Goal: Task Accomplishment & Management: Manage account settings

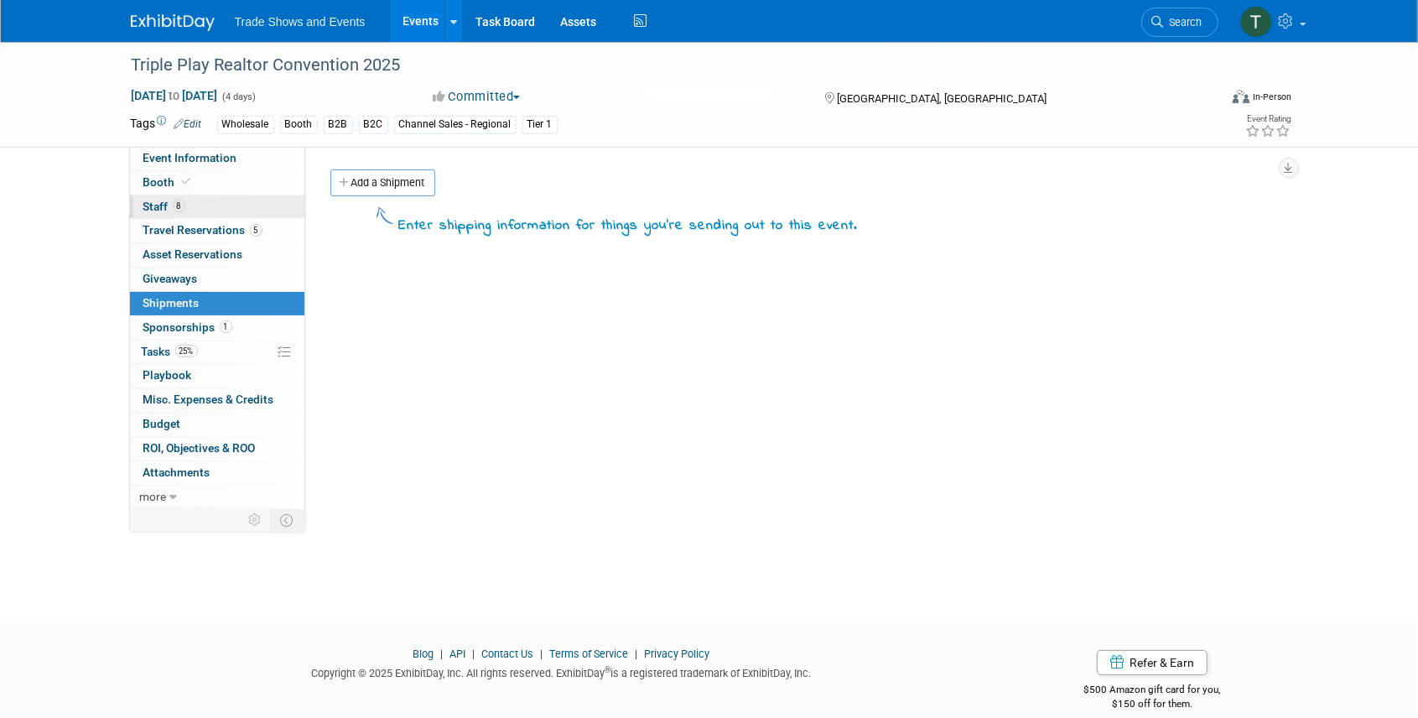
click at [148, 203] on span "Staff 8" at bounding box center [164, 206] width 42 height 13
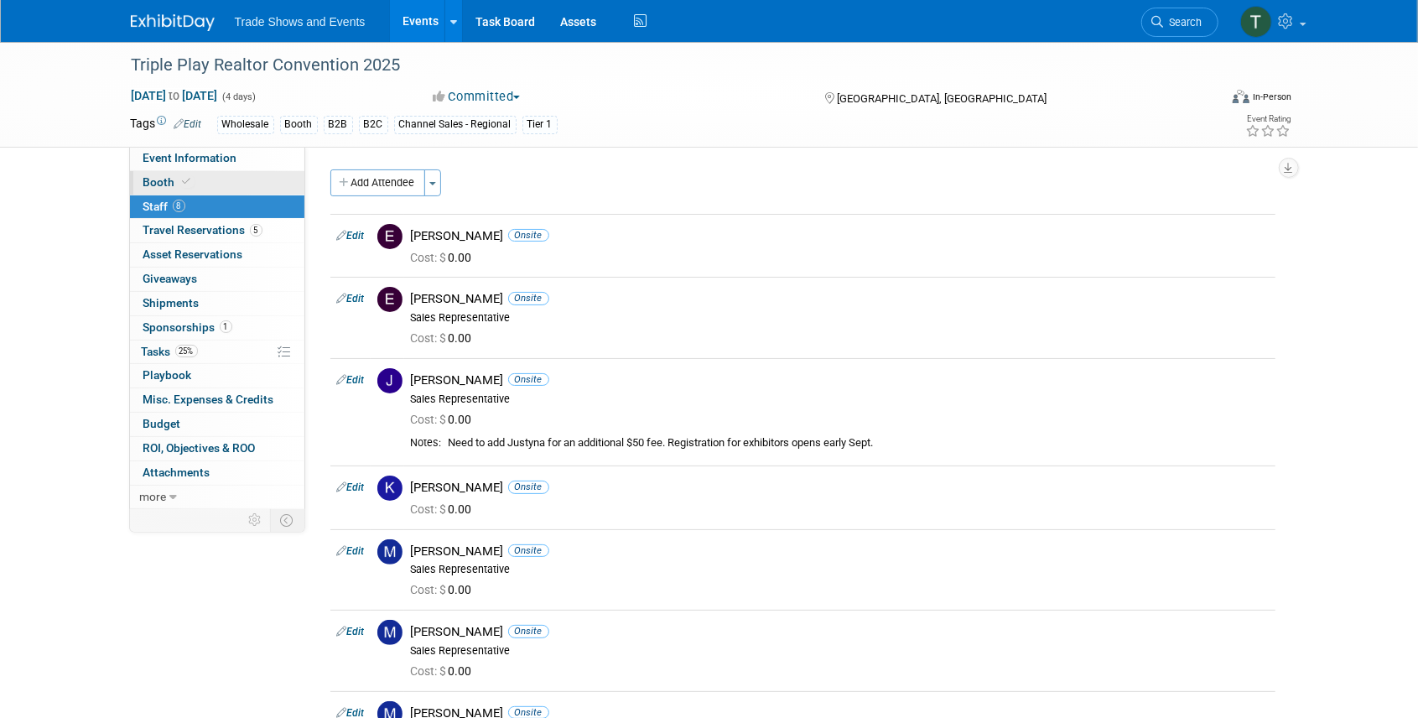
click at [180, 185] on span at bounding box center [187, 181] width 15 height 13
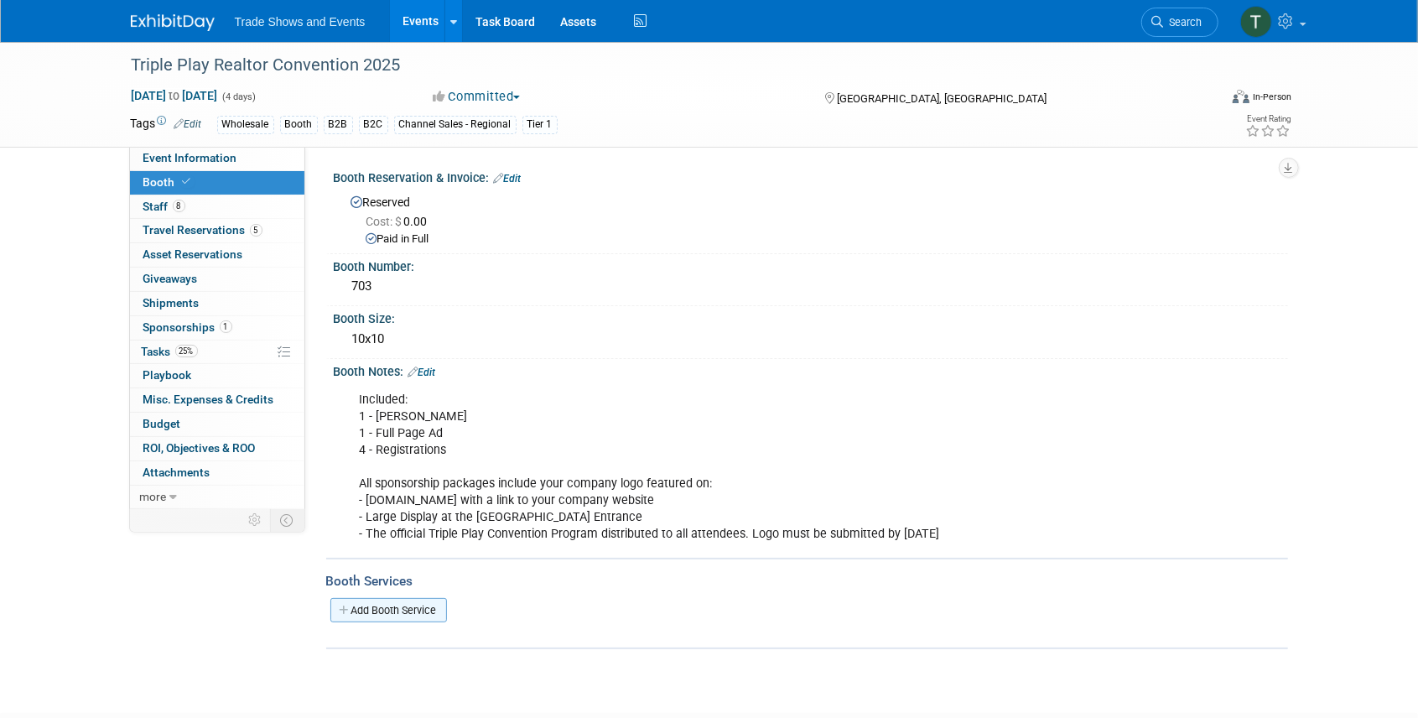
click at [401, 607] on link "Add Booth Service" at bounding box center [388, 610] width 117 height 24
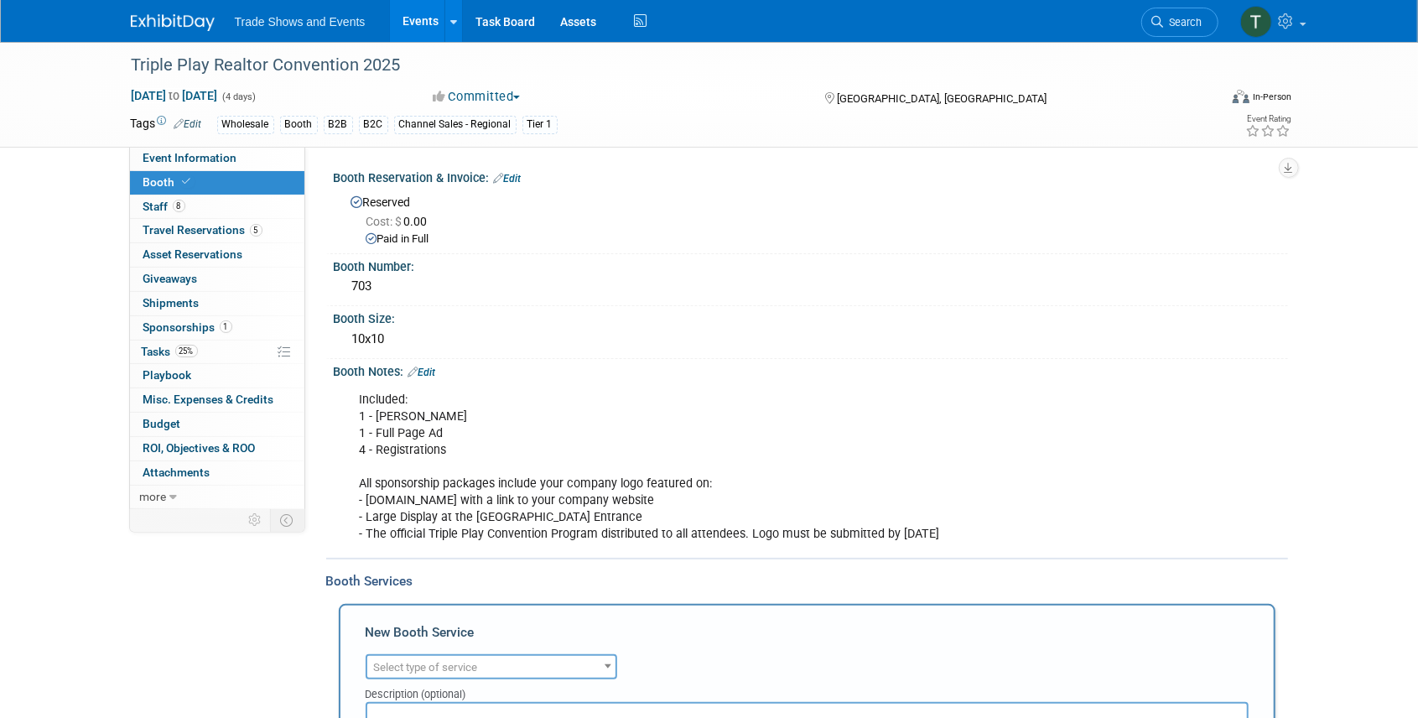
click at [447, 658] on span "Select type of service" at bounding box center [491, 667] width 248 height 23
type input "lead"
select select "7"
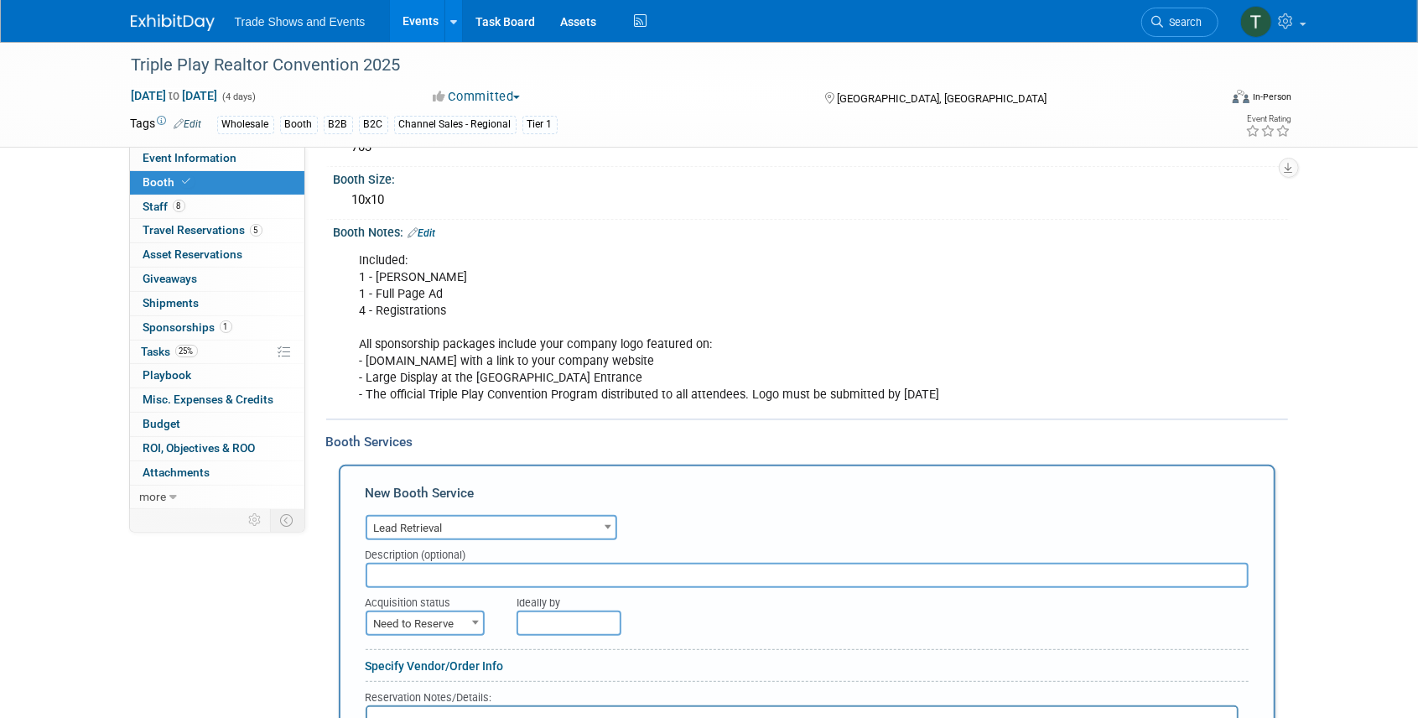
scroll to position [168, 0]
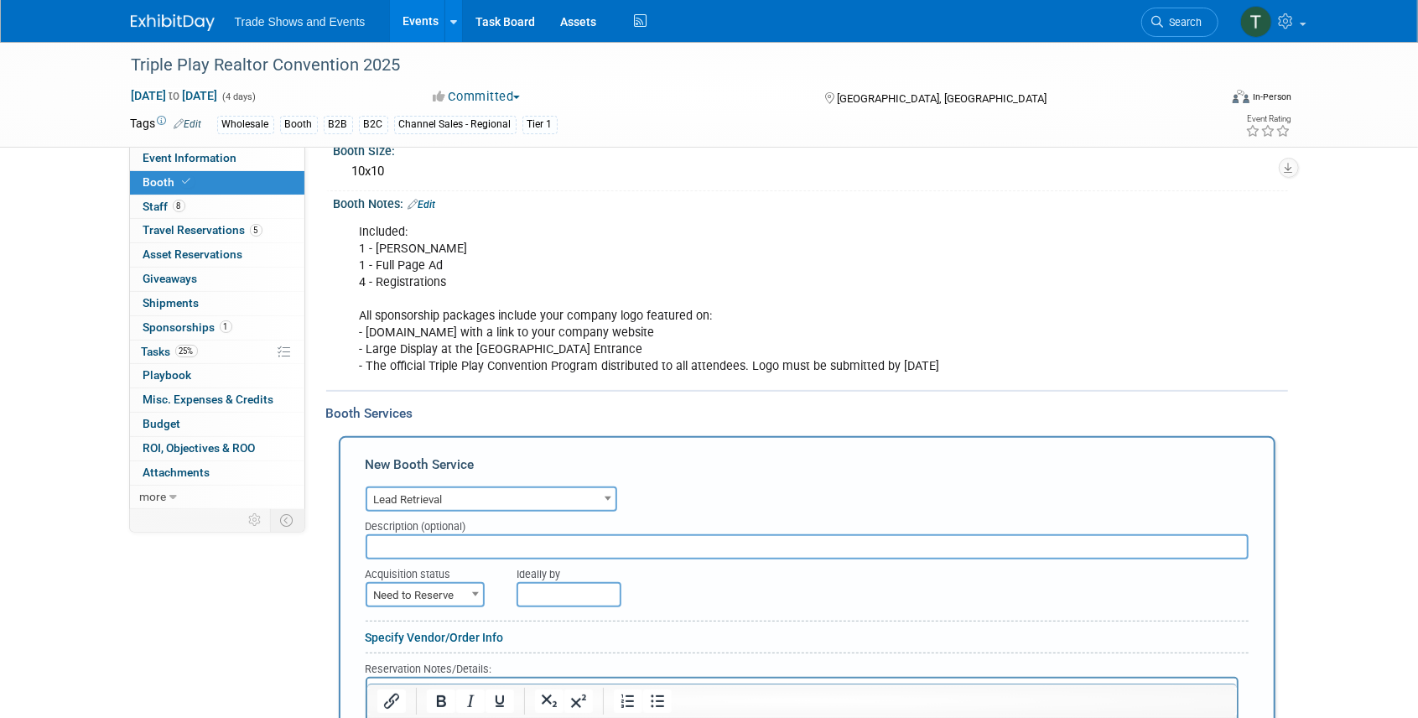
click at [424, 591] on span "Need to Reserve" at bounding box center [425, 595] width 116 height 23
select select "2"
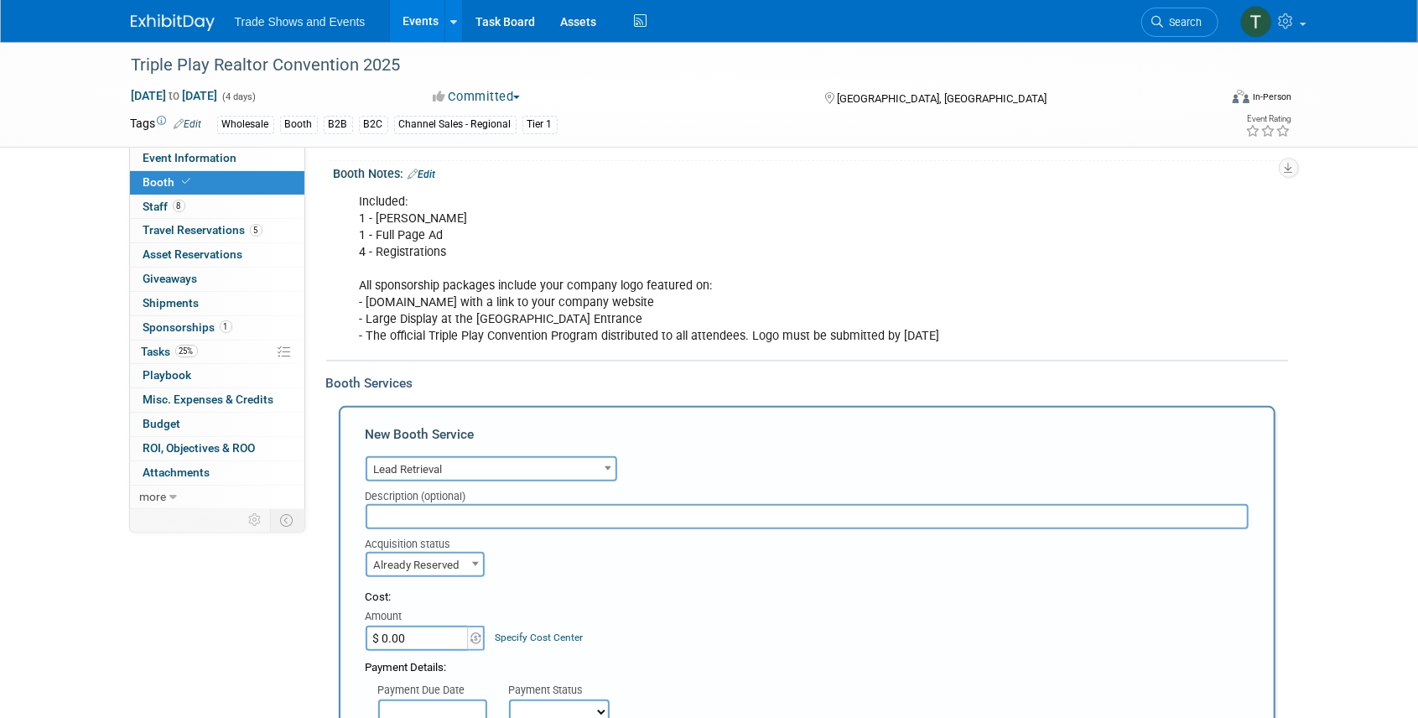
scroll to position [391, 0]
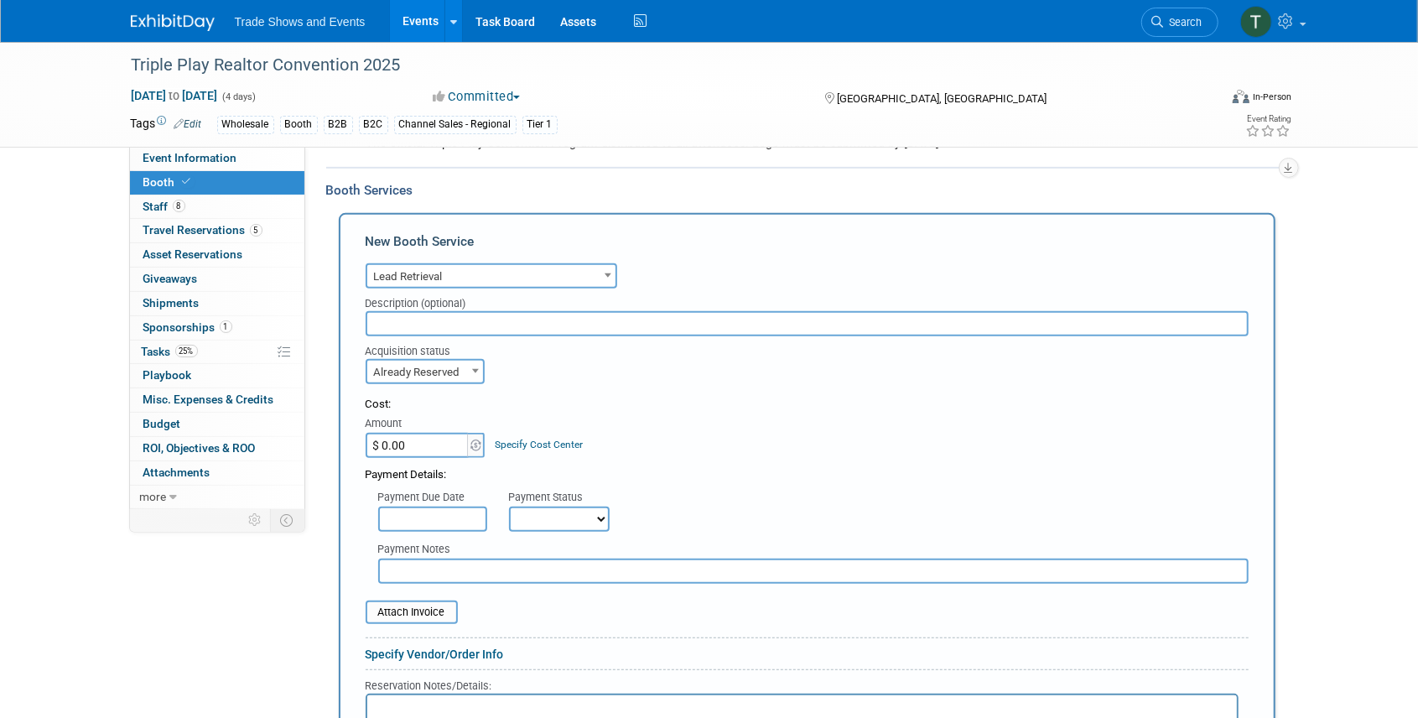
click at [423, 450] on input "$ 0.00" at bounding box center [418, 445] width 105 height 25
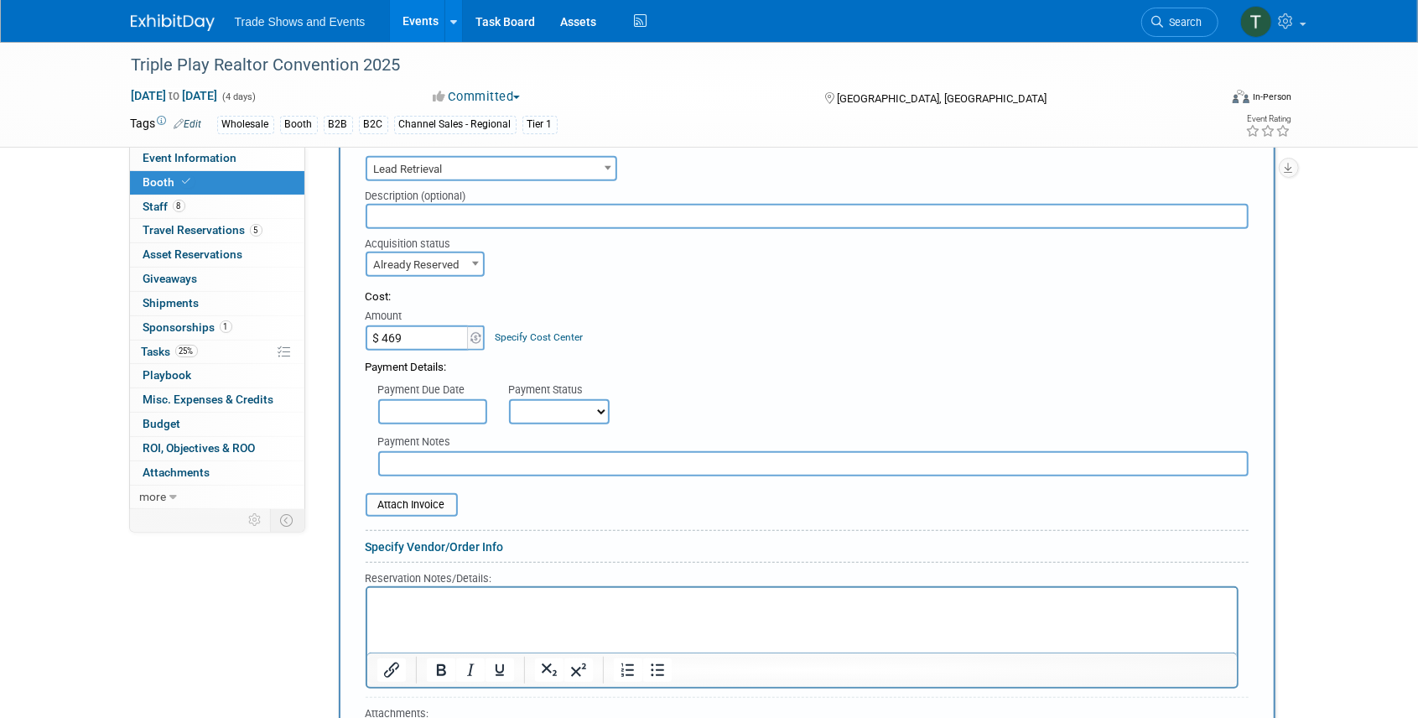
scroll to position [503, 0]
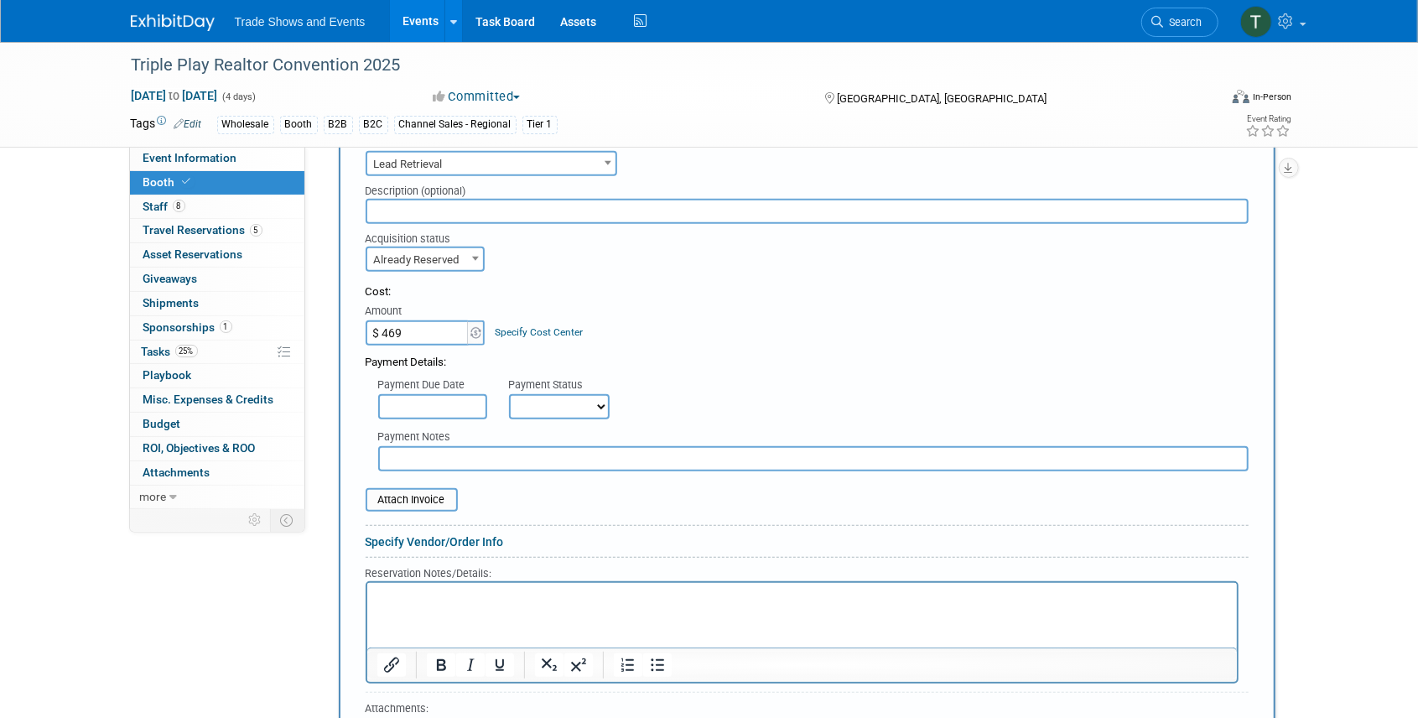
type input "$ 469.00"
click at [475, 590] on p "Rich Text Area. Press ALT-0 for help." at bounding box center [802, 598] width 851 height 16
click at [544, 411] on select "Not Paid Yet Partially Paid Paid in Full" at bounding box center [559, 406] width 101 height 25
select select "1"
click at [509, 394] on select "Not Paid Yet Partially Paid Paid in Full" at bounding box center [559, 406] width 101 height 25
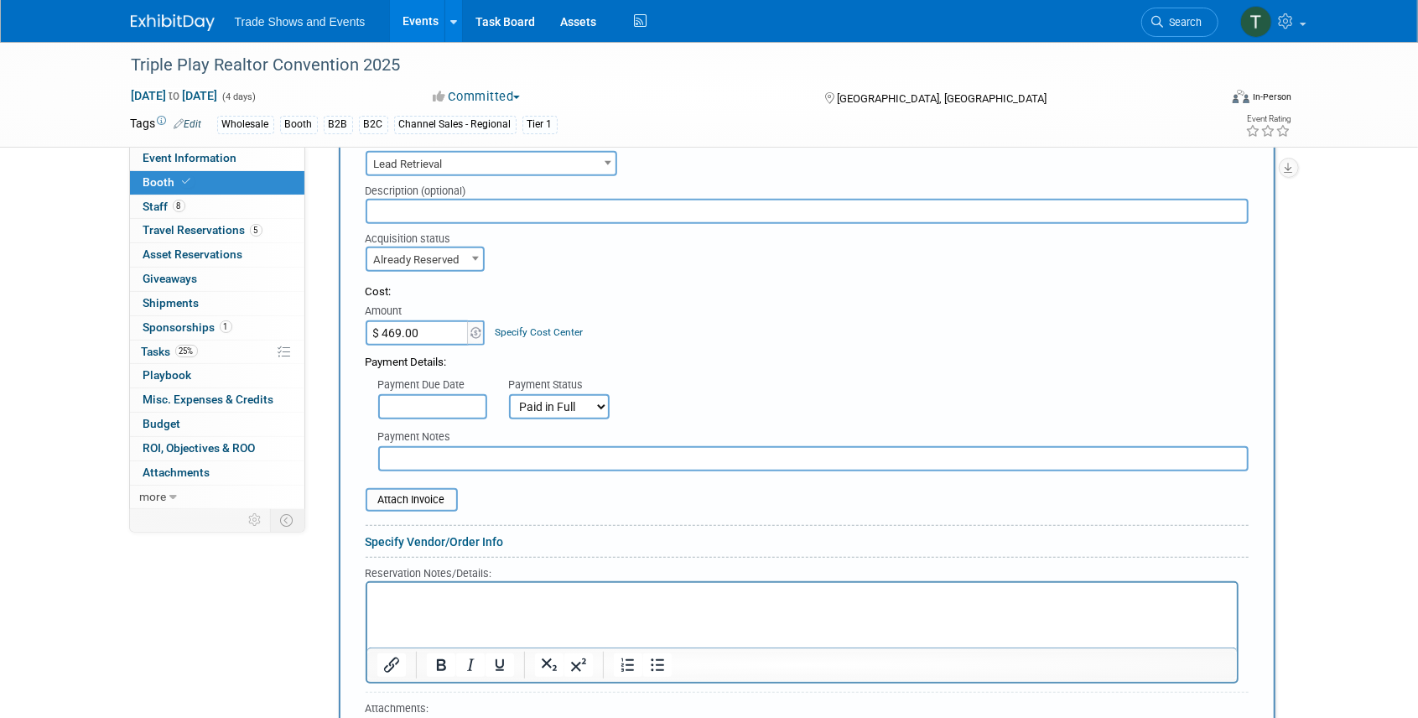
click at [408, 592] on p "Rich Text Area. Press ALT-0 for help." at bounding box center [802, 598] width 851 height 16
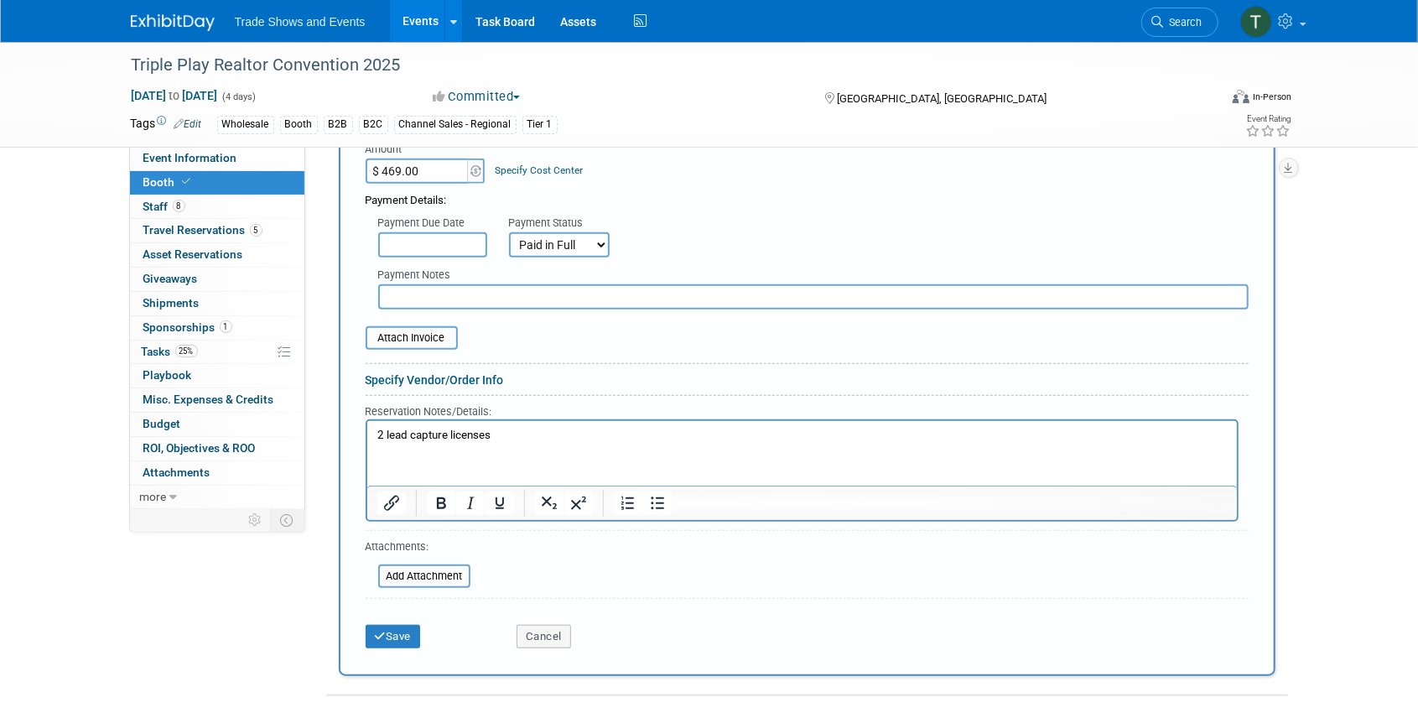
scroll to position [671, 0]
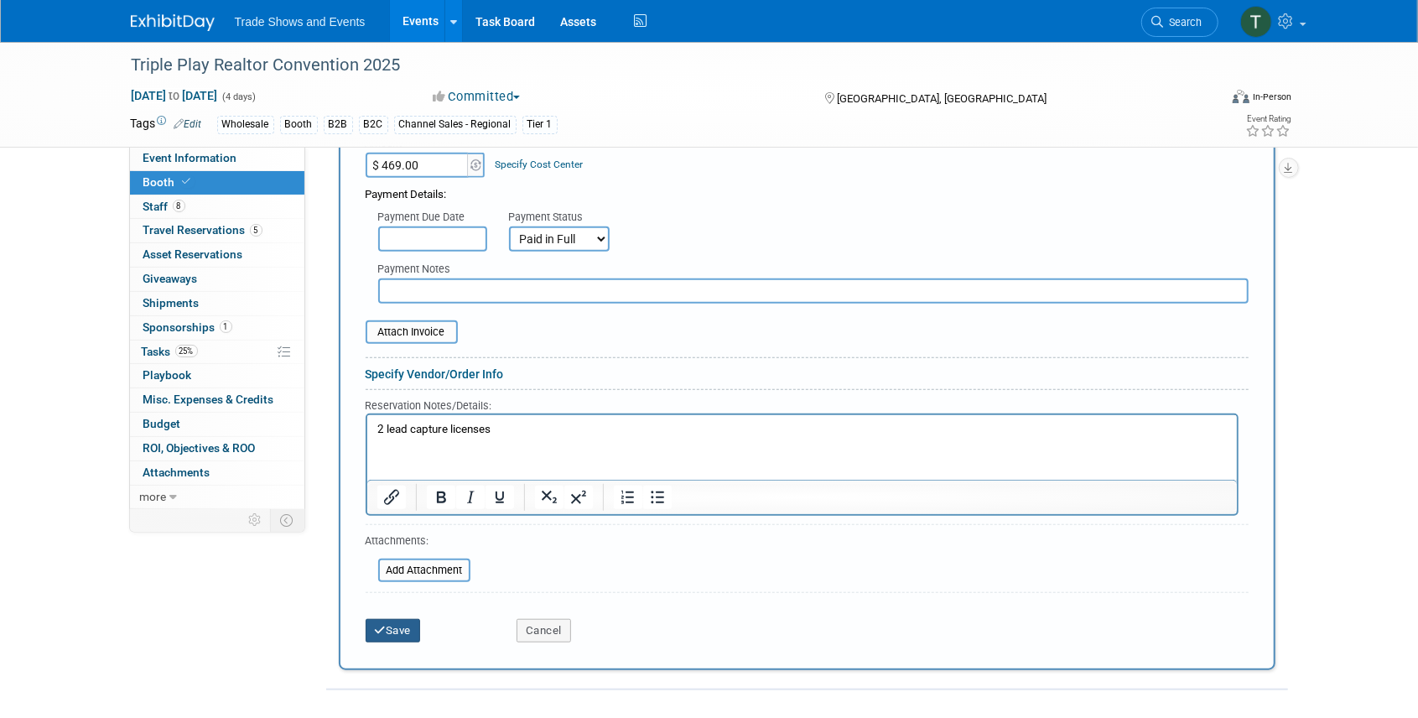
click at [396, 632] on button "Save" at bounding box center [393, 630] width 55 height 23
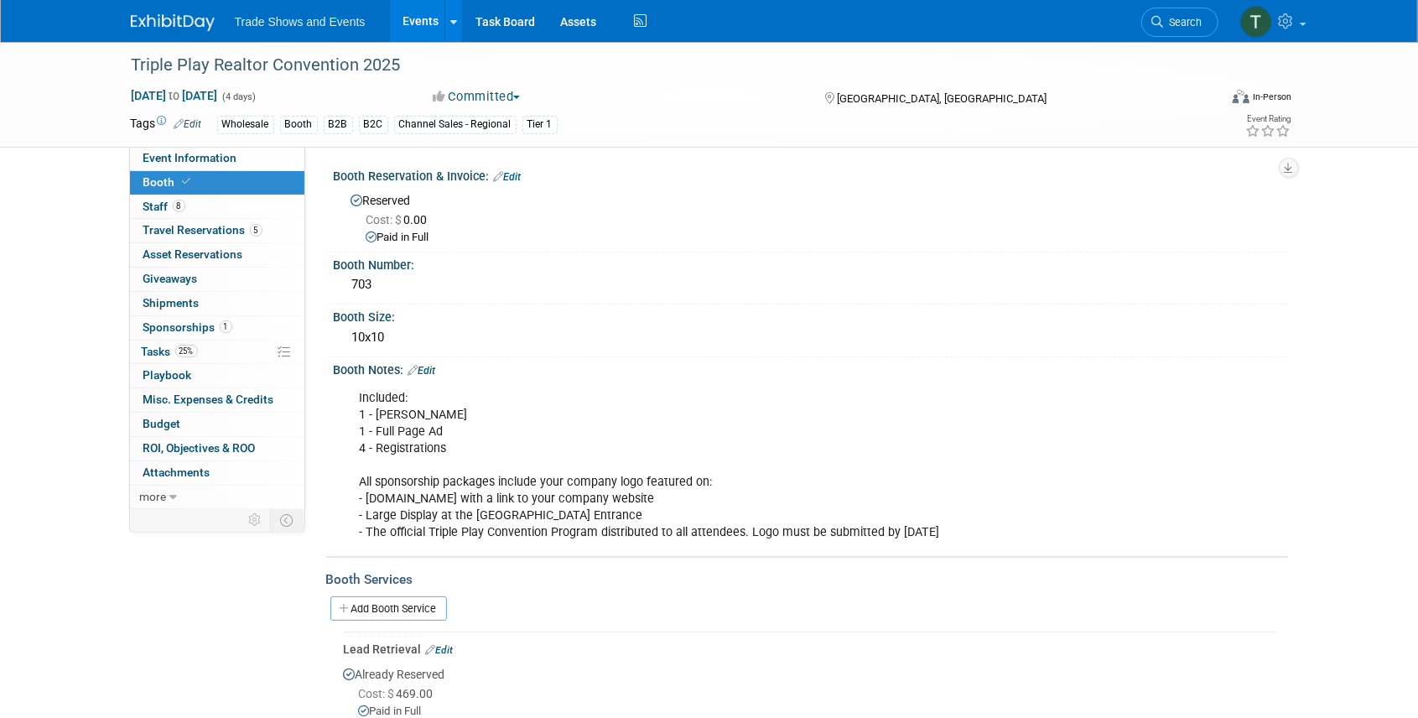
scroll to position [0, 0]
click at [162, 204] on span "Staff 8" at bounding box center [164, 206] width 42 height 13
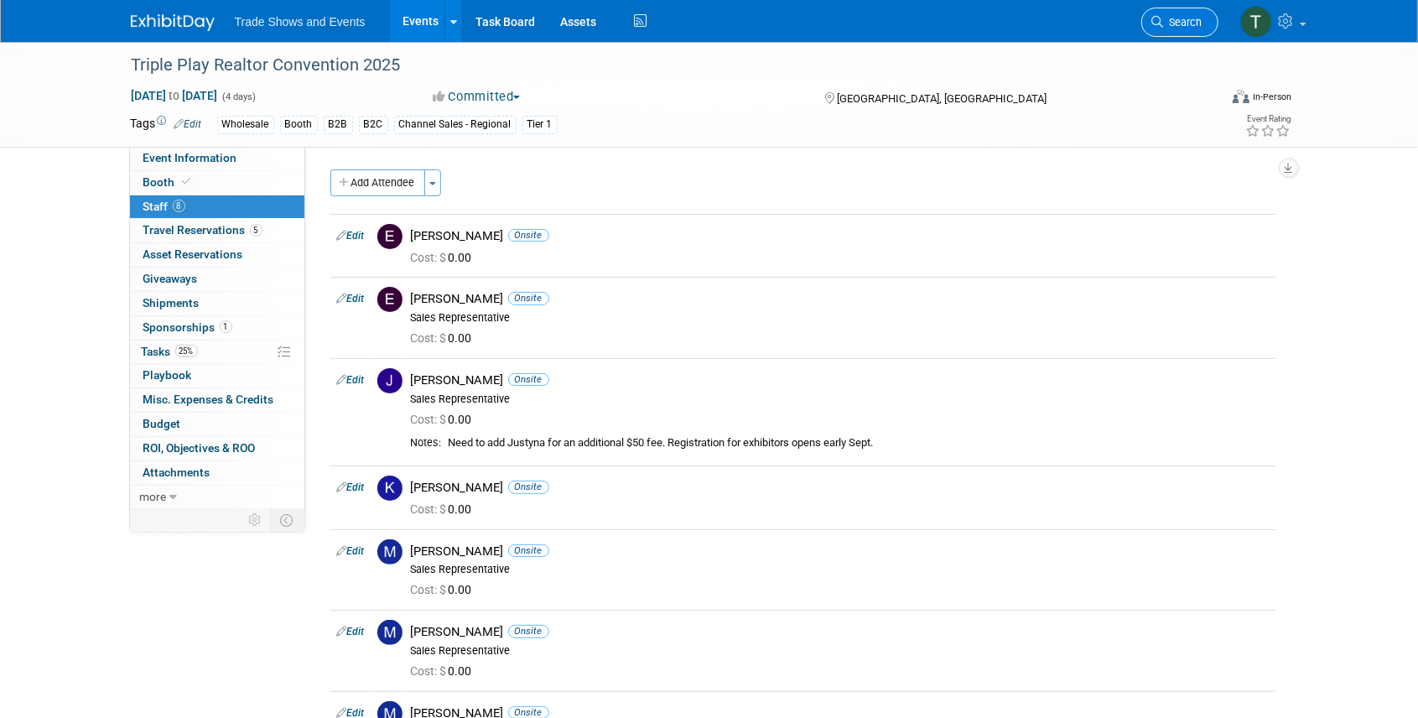
click at [1191, 25] on span "Search" at bounding box center [1183, 22] width 39 height 13
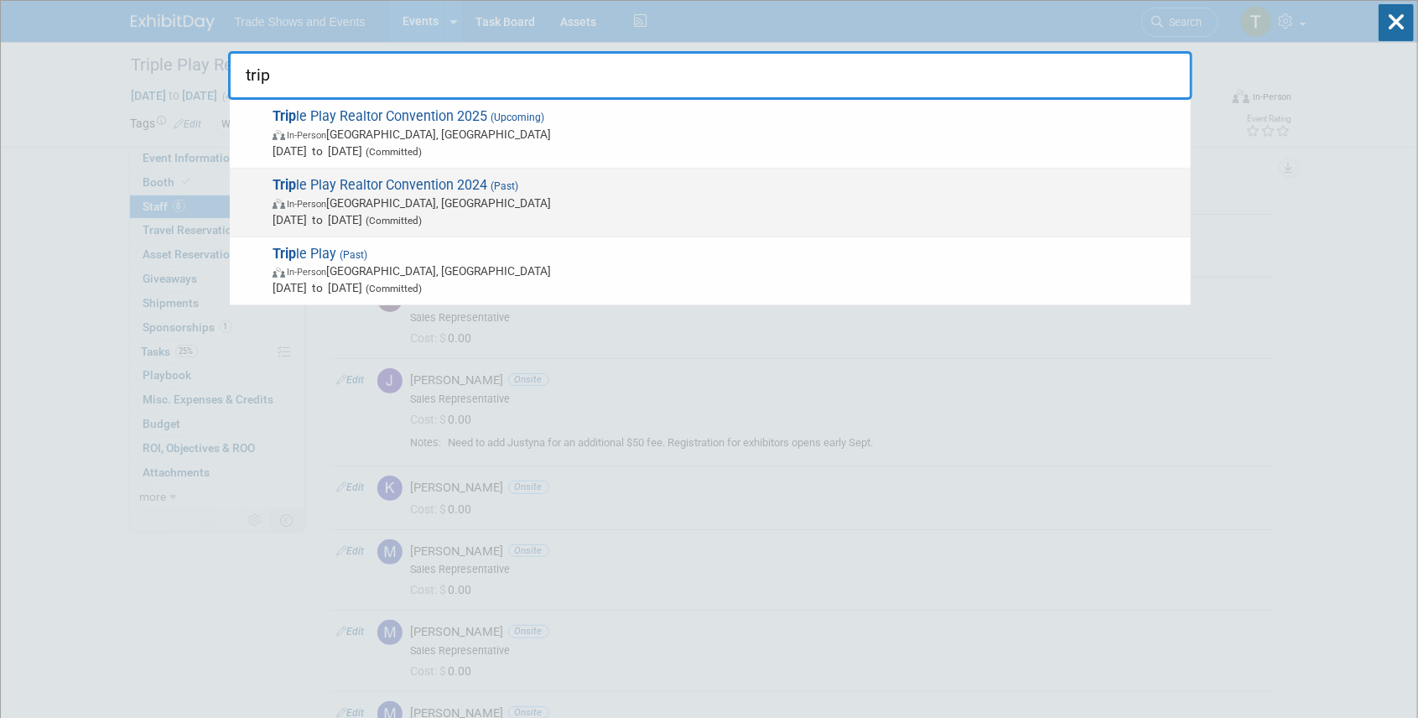
type input "trip"
click at [440, 180] on span "Trip le Play Realtor Convention 2024 (Past) In-Person [GEOGRAPHIC_DATA], [GEOGR…" at bounding box center [725, 202] width 915 height 51
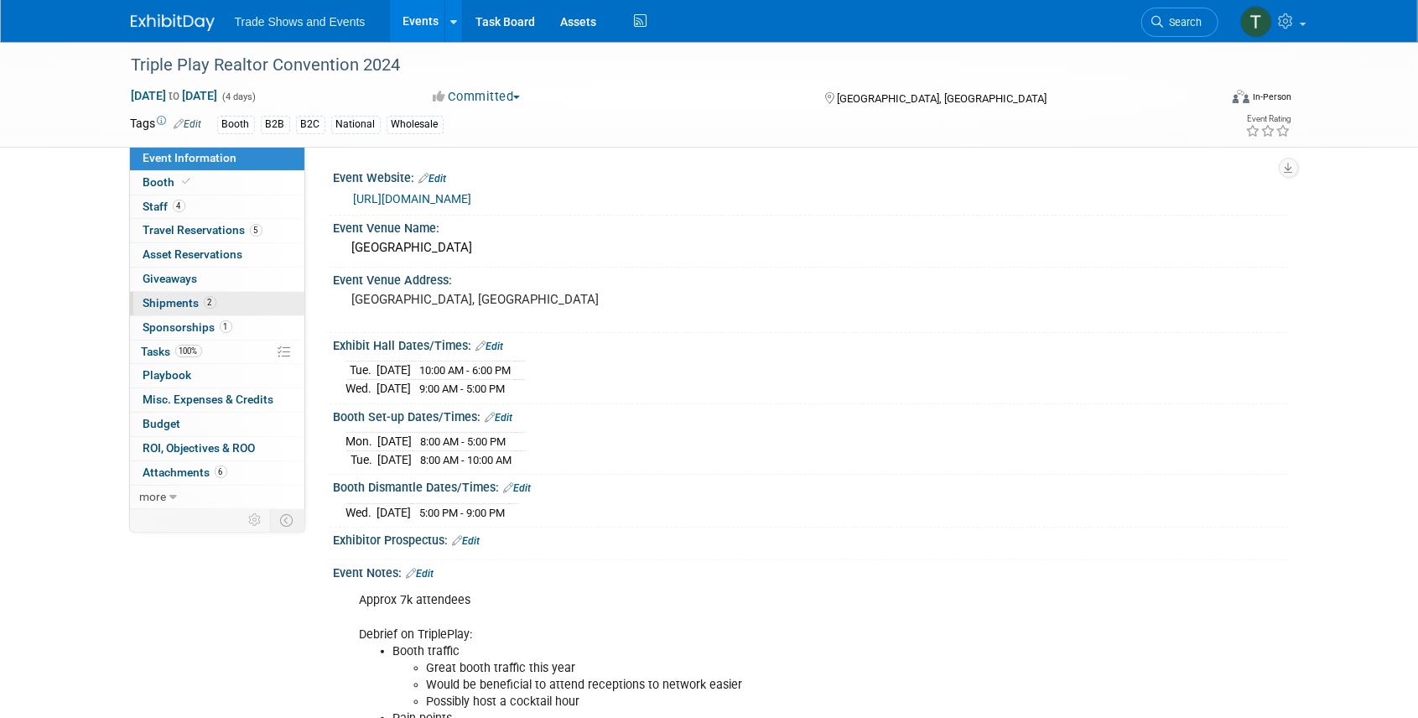
click at [184, 292] on link "2 Shipments 2" at bounding box center [217, 303] width 174 height 23
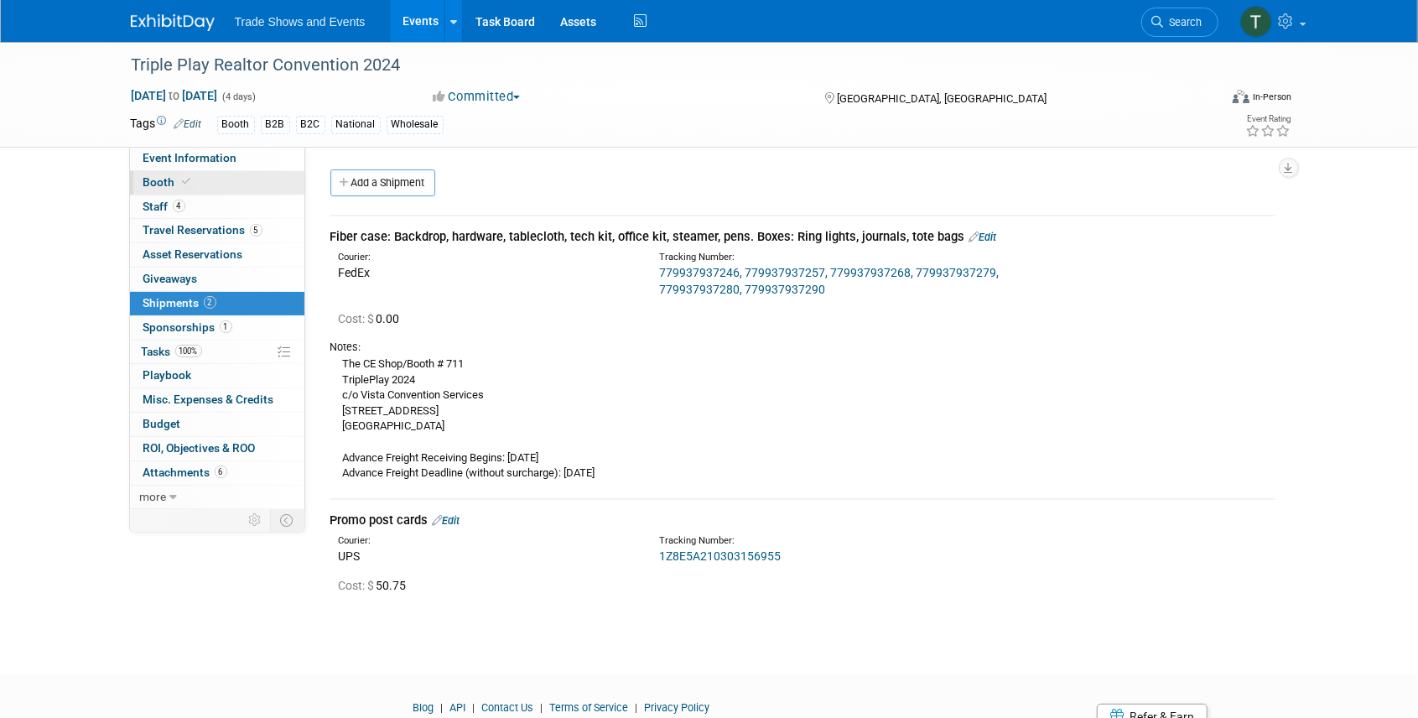
click at [173, 183] on span "Booth" at bounding box center [168, 181] width 51 height 13
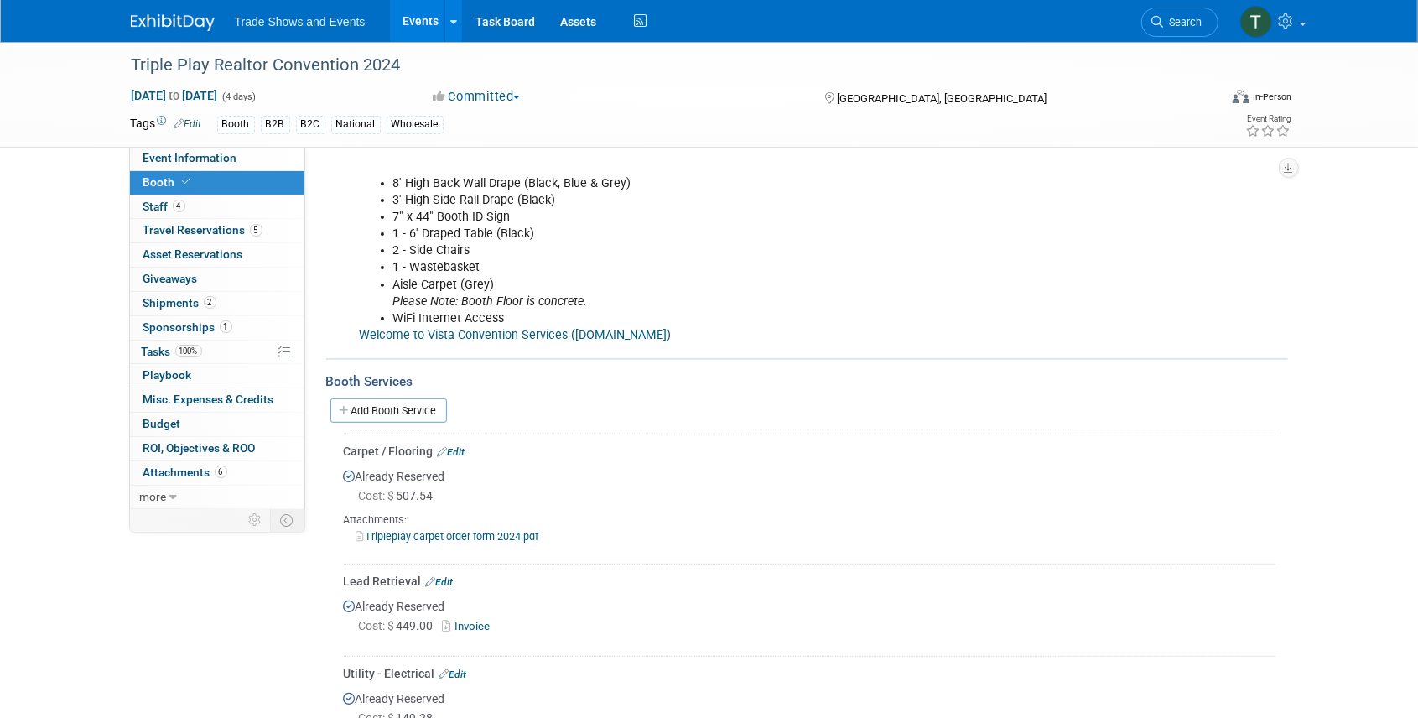
scroll to position [223, 0]
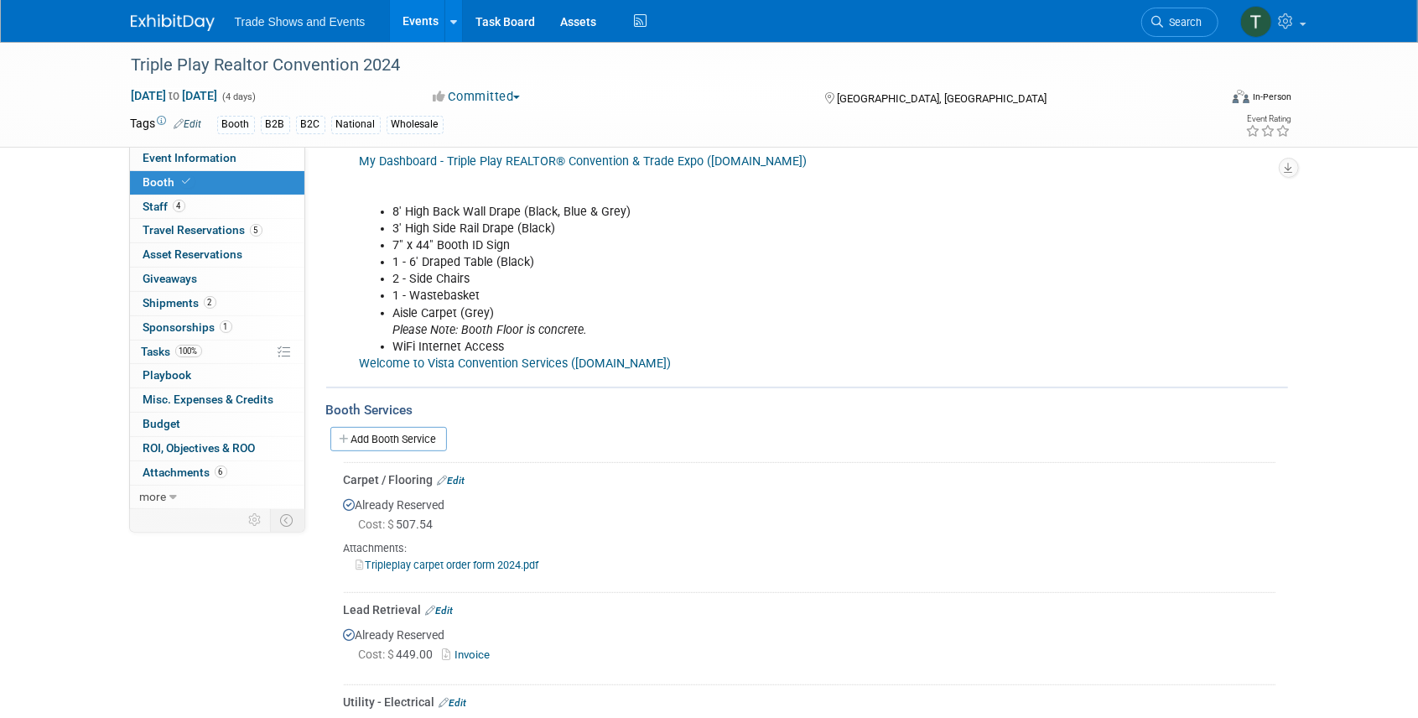
click at [481, 360] on link "Welcome to Vista Convention Services (boomerecommerce.com)" at bounding box center [516, 363] width 312 height 14
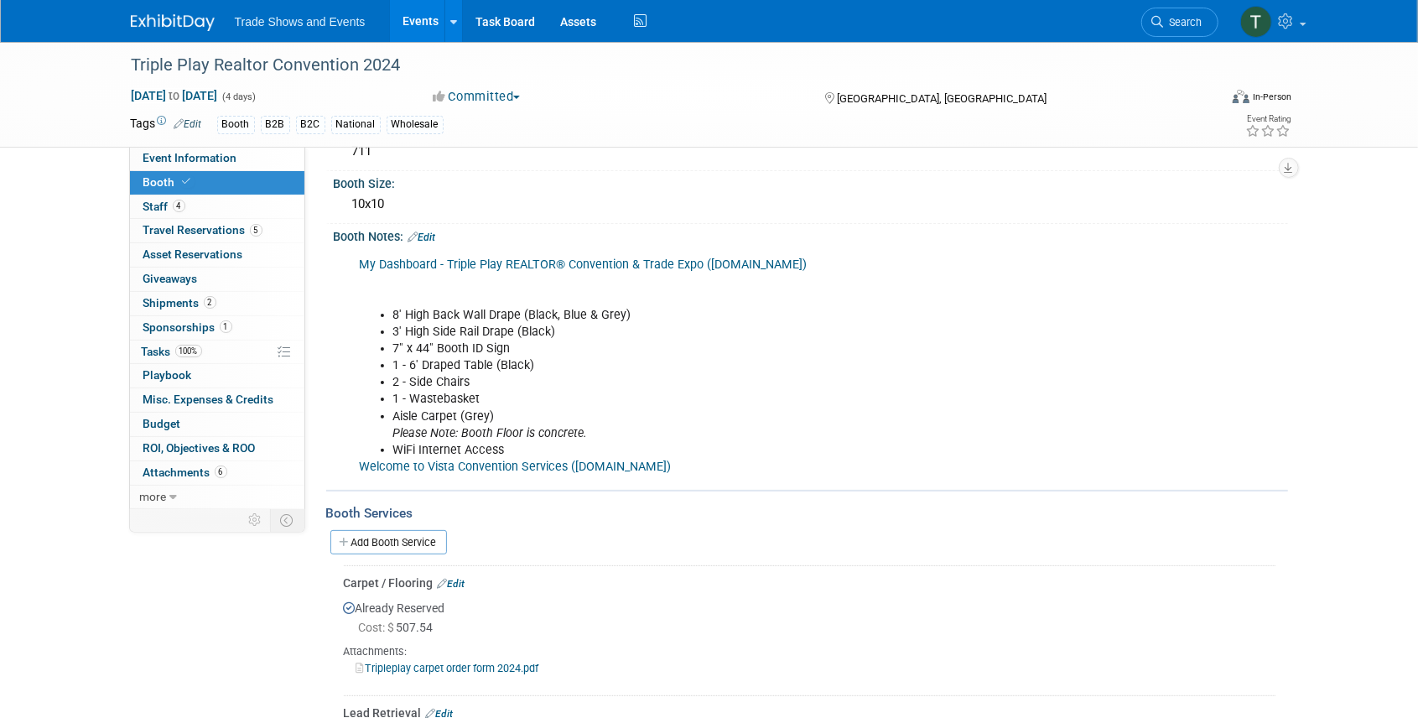
scroll to position [112, 0]
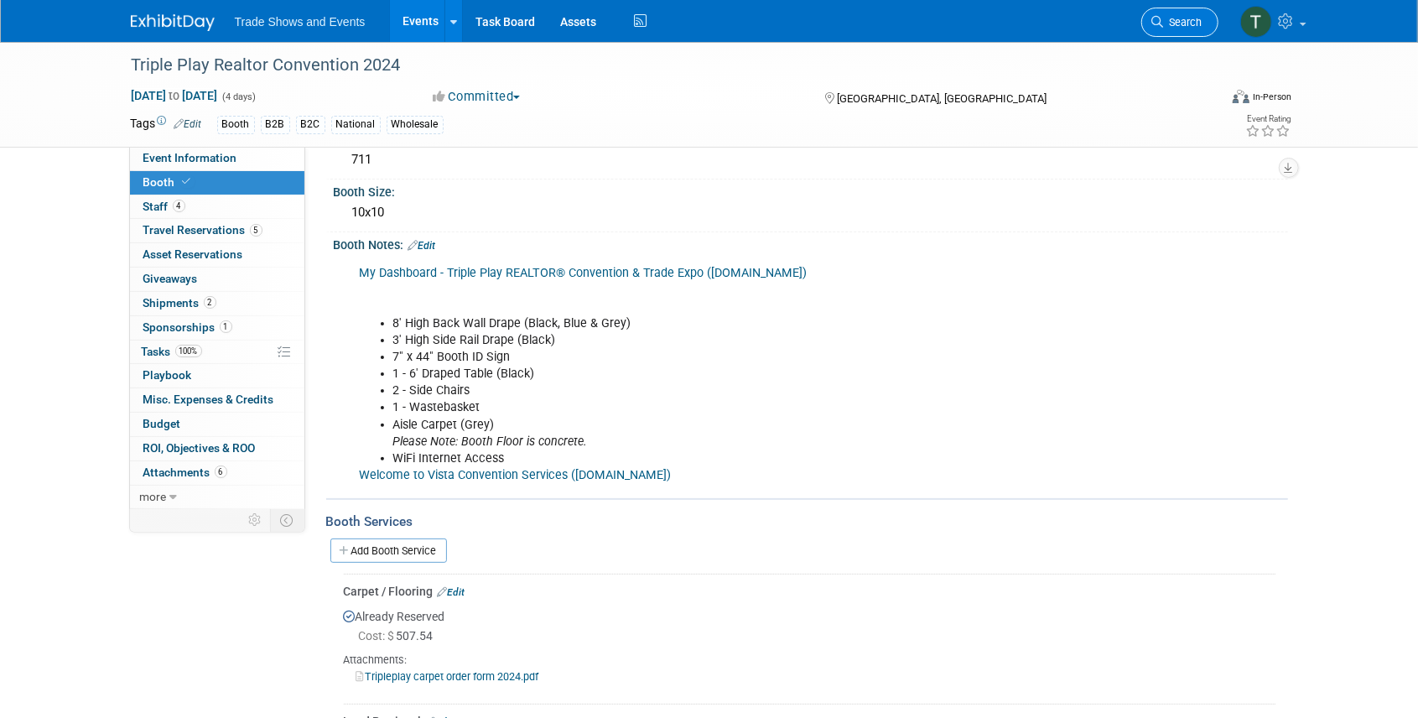
click at [1174, 24] on span "Search" at bounding box center [1183, 22] width 39 height 13
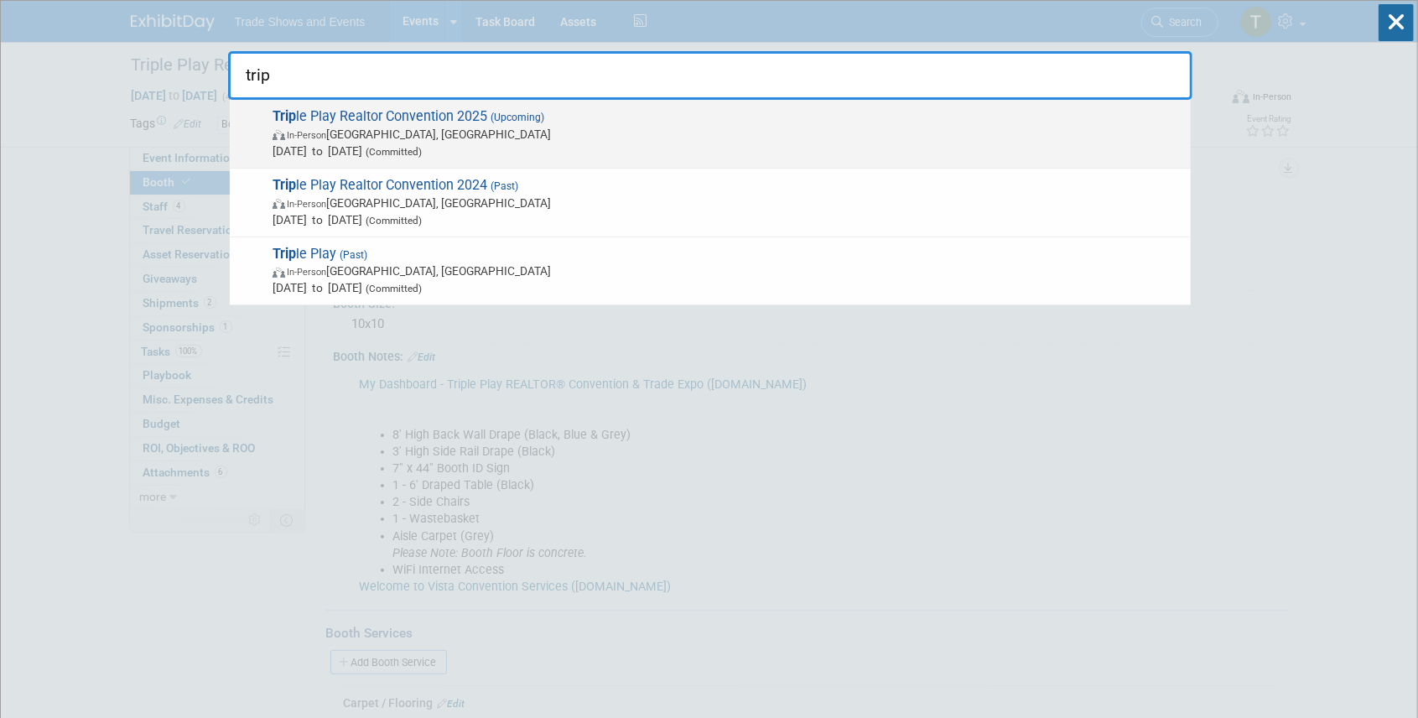
type input "trip"
click at [430, 115] on span "Trip le Play Realtor Convention 2025 (Upcoming) In-Person Atlantic City, NJ Dec…" at bounding box center [725, 133] width 915 height 51
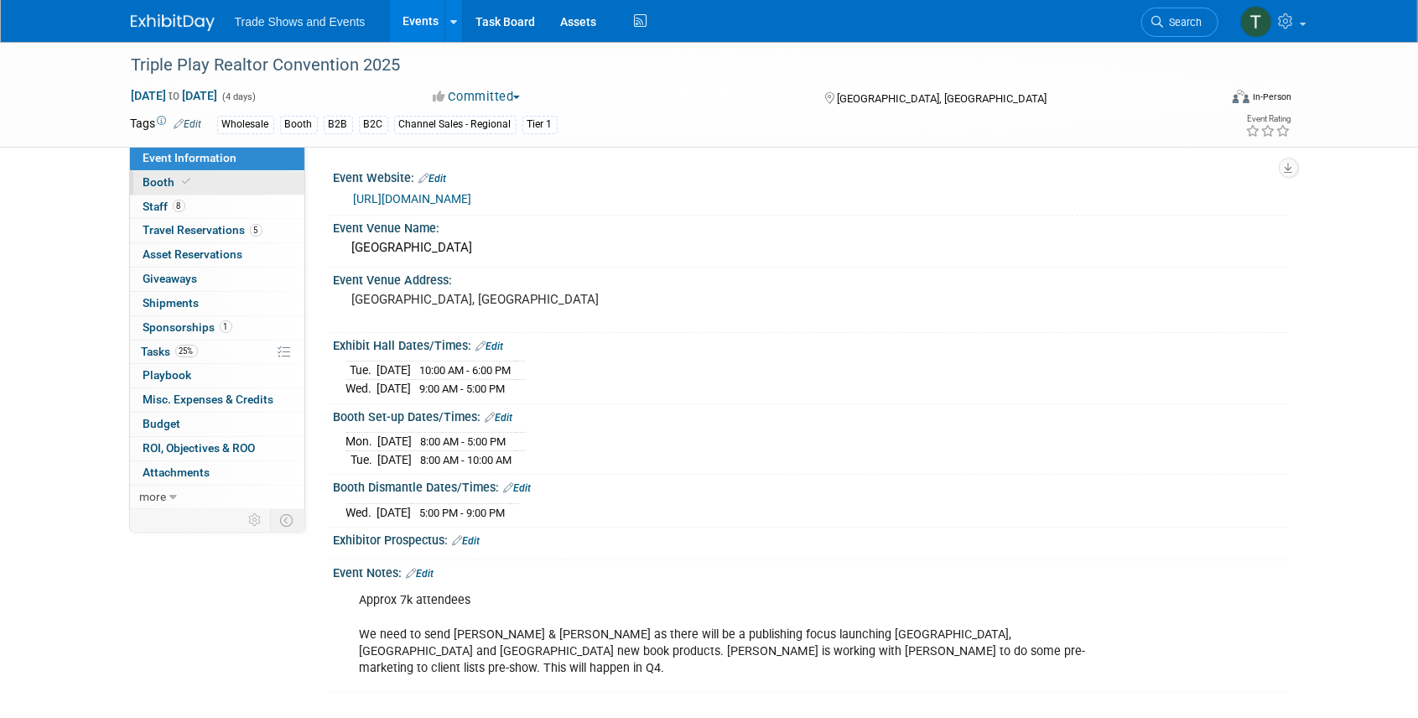
click at [180, 185] on span at bounding box center [187, 181] width 15 height 13
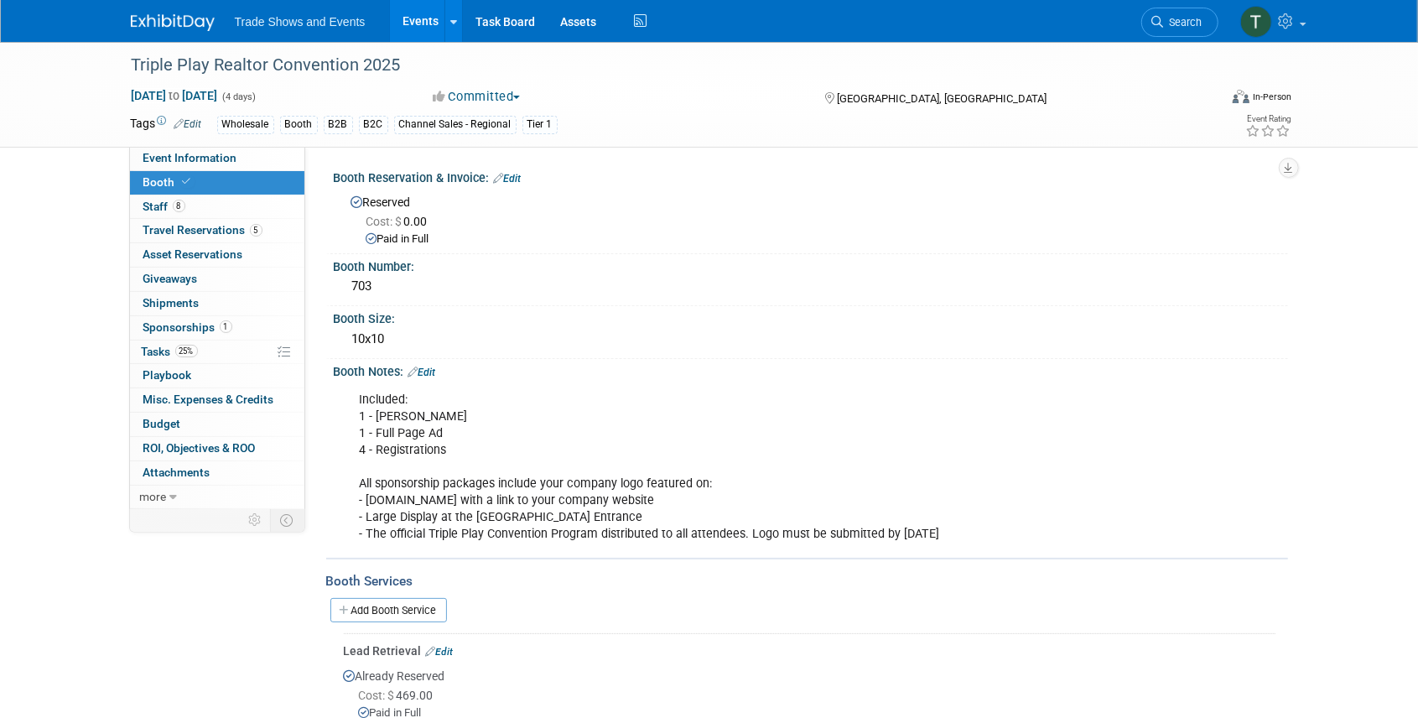
click at [435, 372] on link "Edit" at bounding box center [422, 373] width 28 height 12
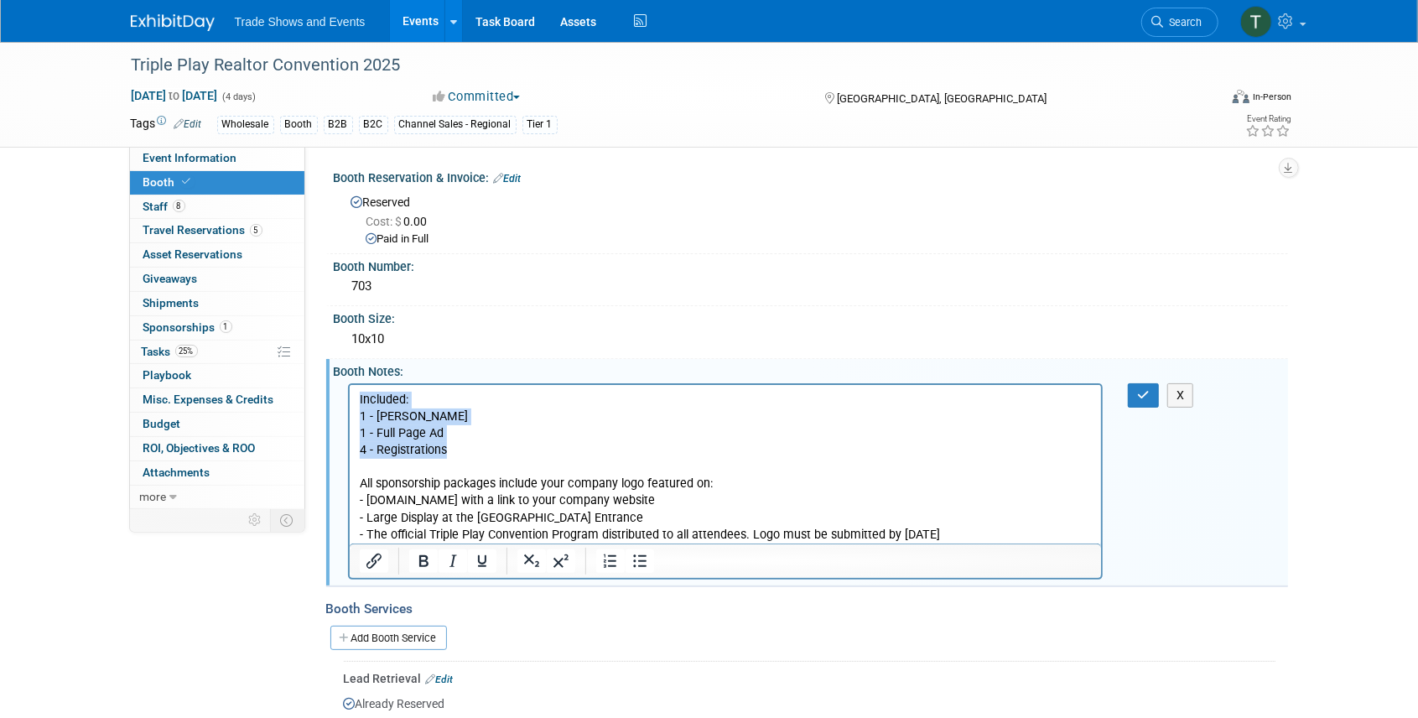
drag, startPoint x: 451, startPoint y: 452, endPoint x: 697, endPoint y: 783, distance: 412.5
click at [349, 399] on html "Included: 1 - Aisle Booth 1 - Full Page Ad 4 - Registrations All sponsorship pa…" at bounding box center [725, 463] width 752 height 159
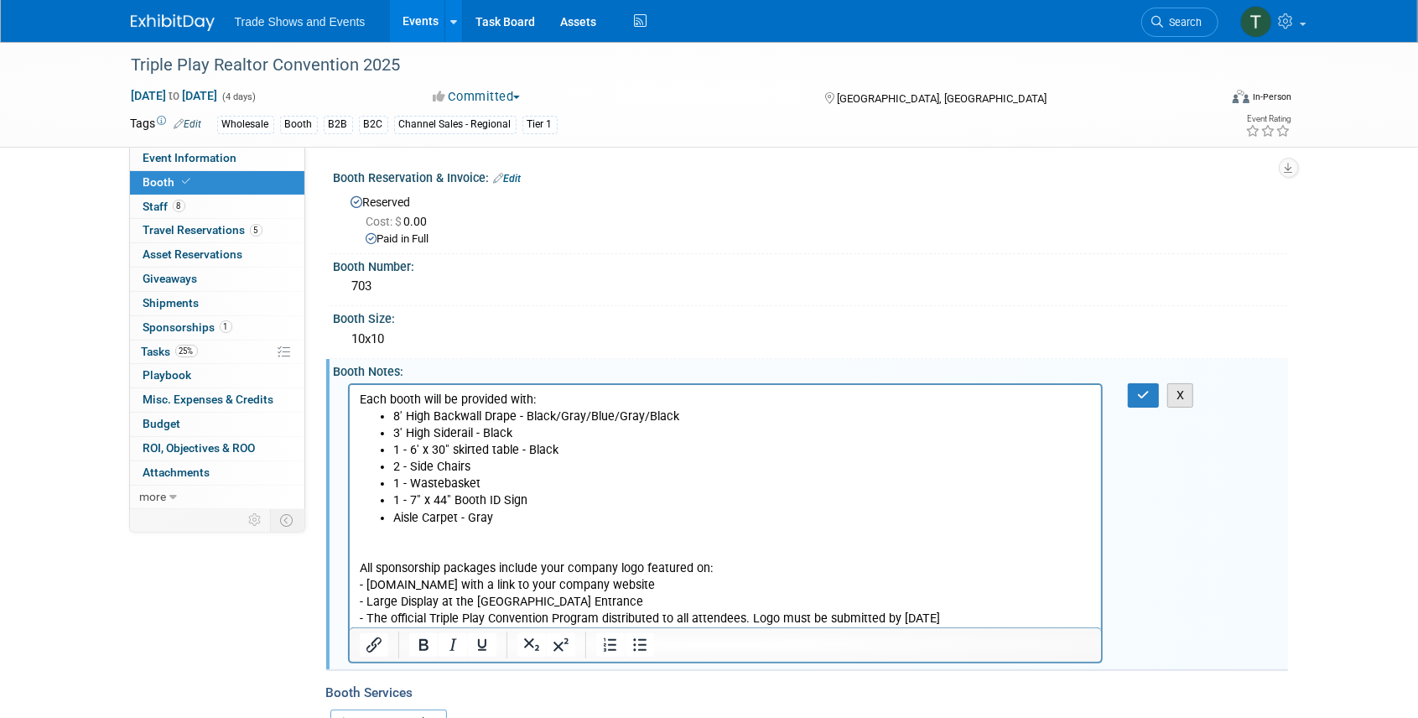
click at [1179, 398] on button "X" at bounding box center [1181, 395] width 27 height 24
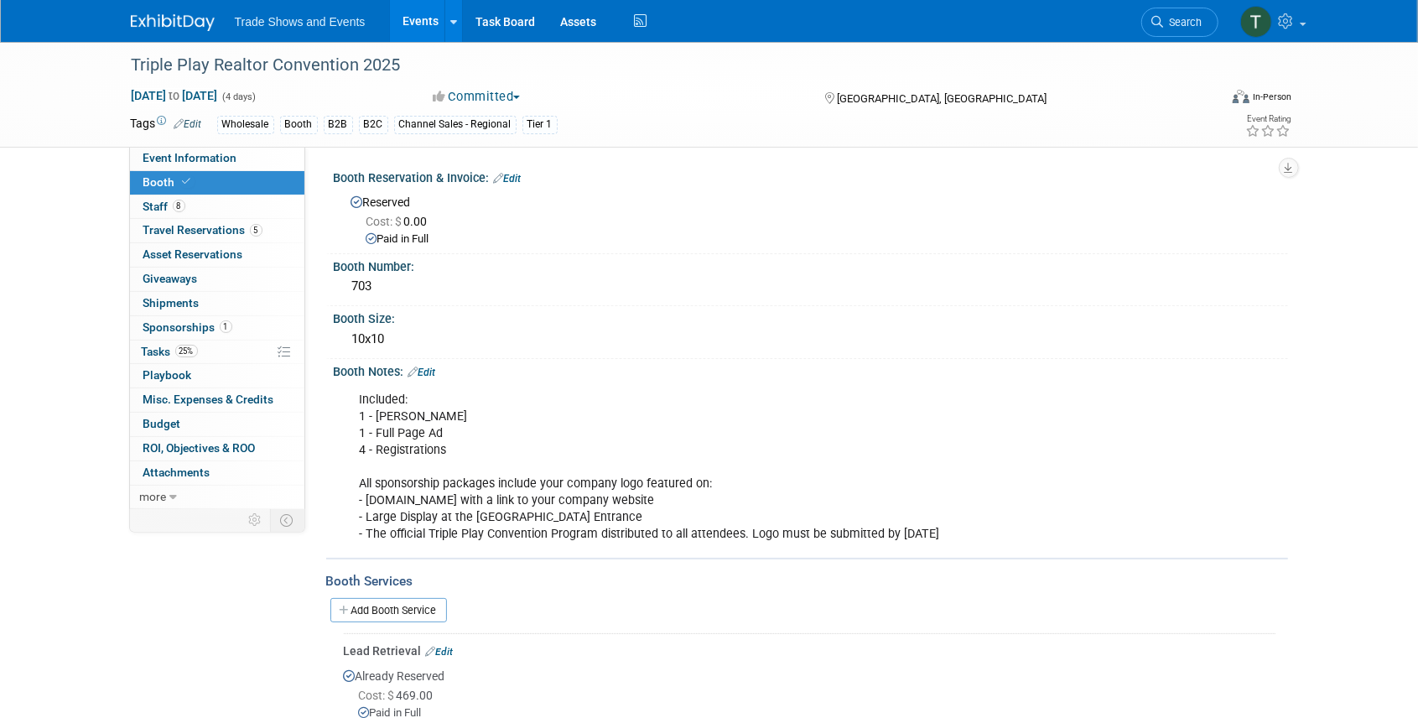
click at [429, 372] on link "Edit" at bounding box center [422, 373] width 28 height 12
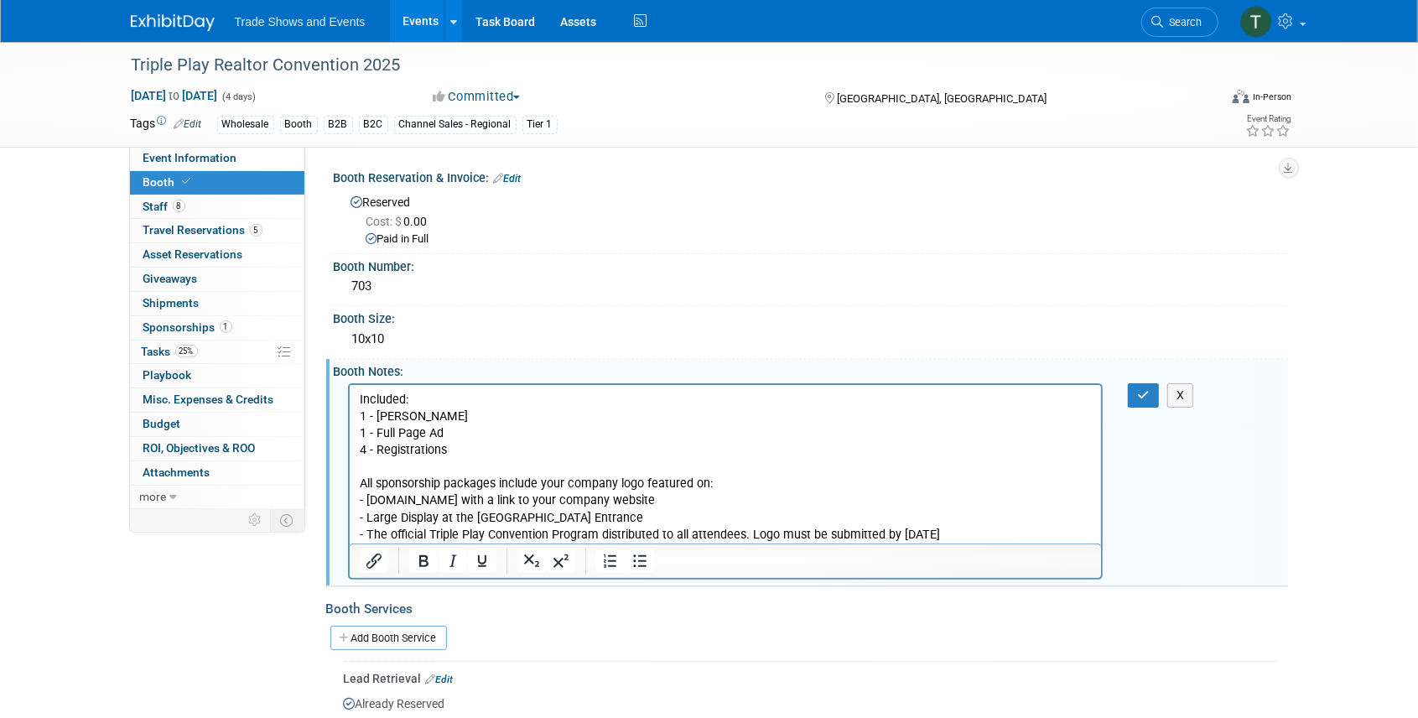
click at [475, 453] on p "Included: 1 - Aisle Booth 1 - Full Page Ad 4 - Registrations All sponsorship pa…" at bounding box center [725, 467] width 733 height 152
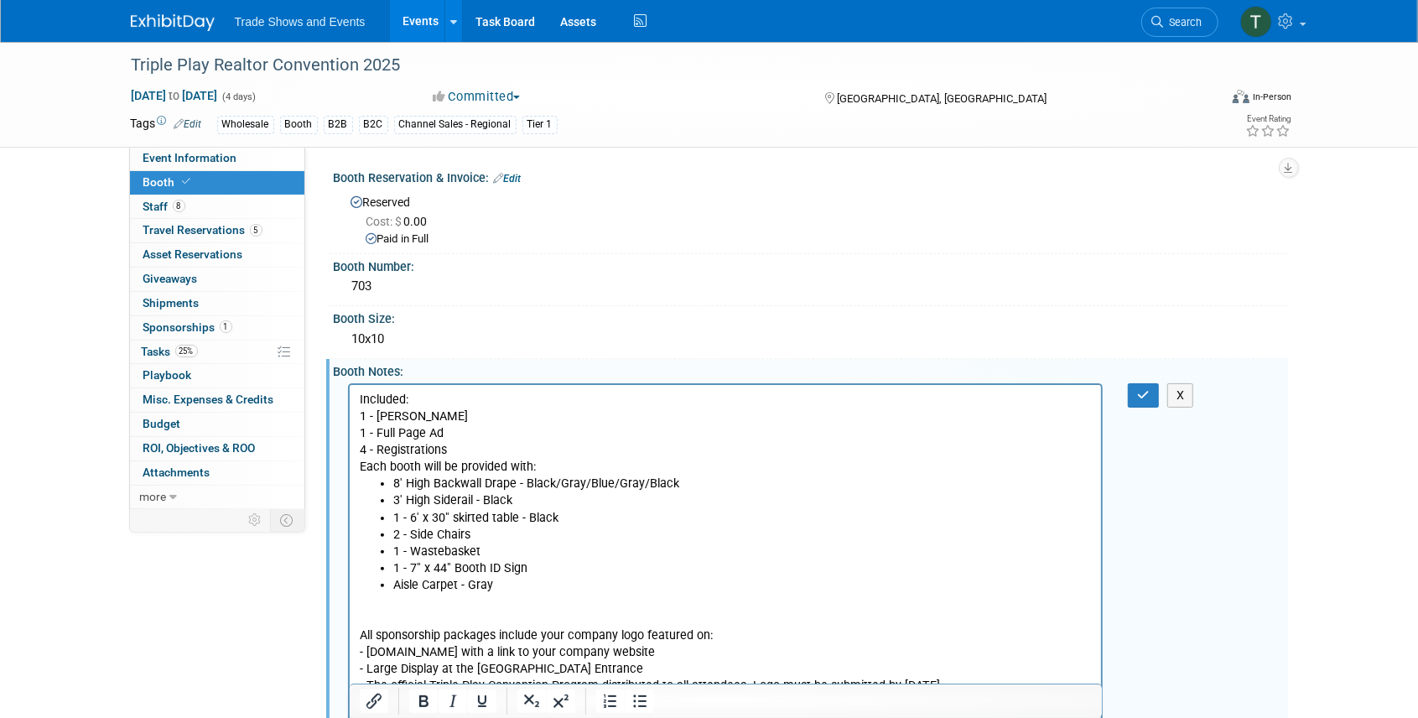
click at [374, 605] on p "All sponsorship packages include your company logo featured on: - www.realtorst…" at bounding box center [725, 643] width 733 height 101
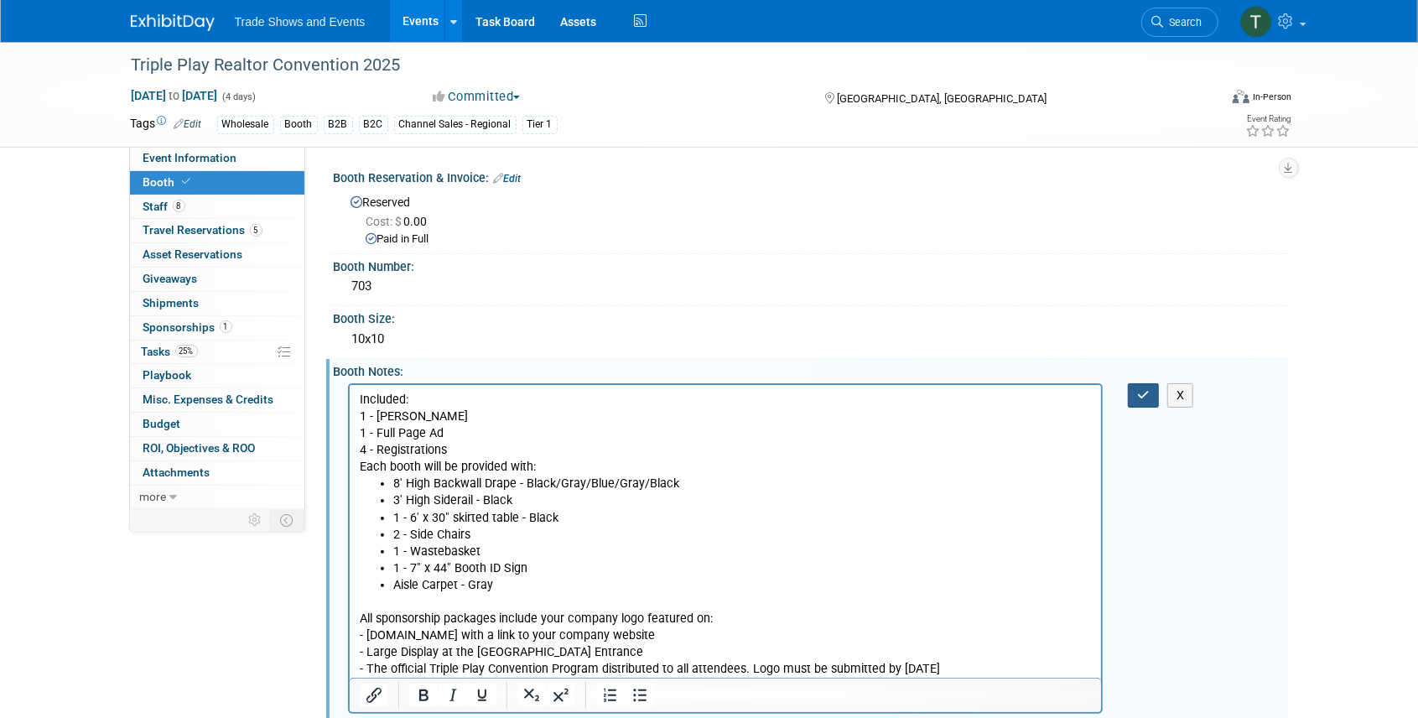
click at [1144, 393] on icon "button" at bounding box center [1143, 395] width 13 height 12
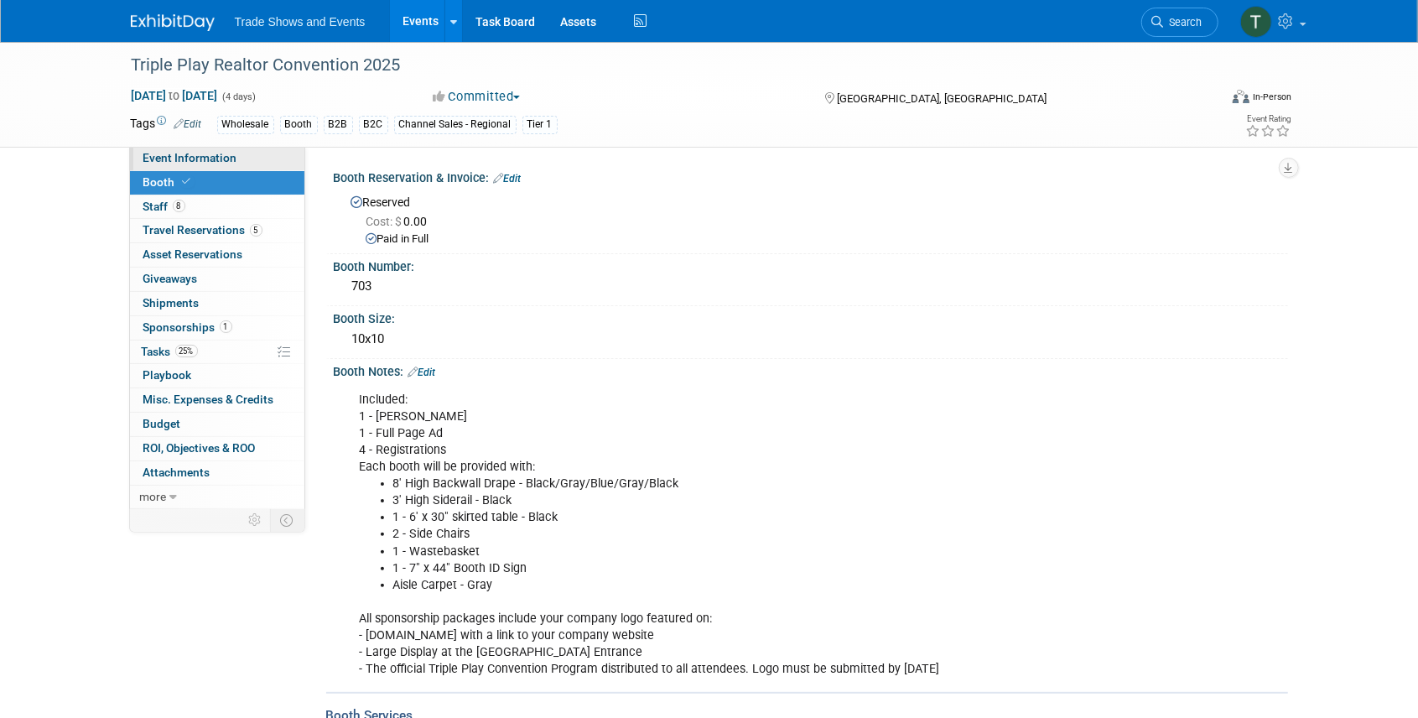
click at [179, 163] on span "Event Information" at bounding box center [190, 157] width 94 height 13
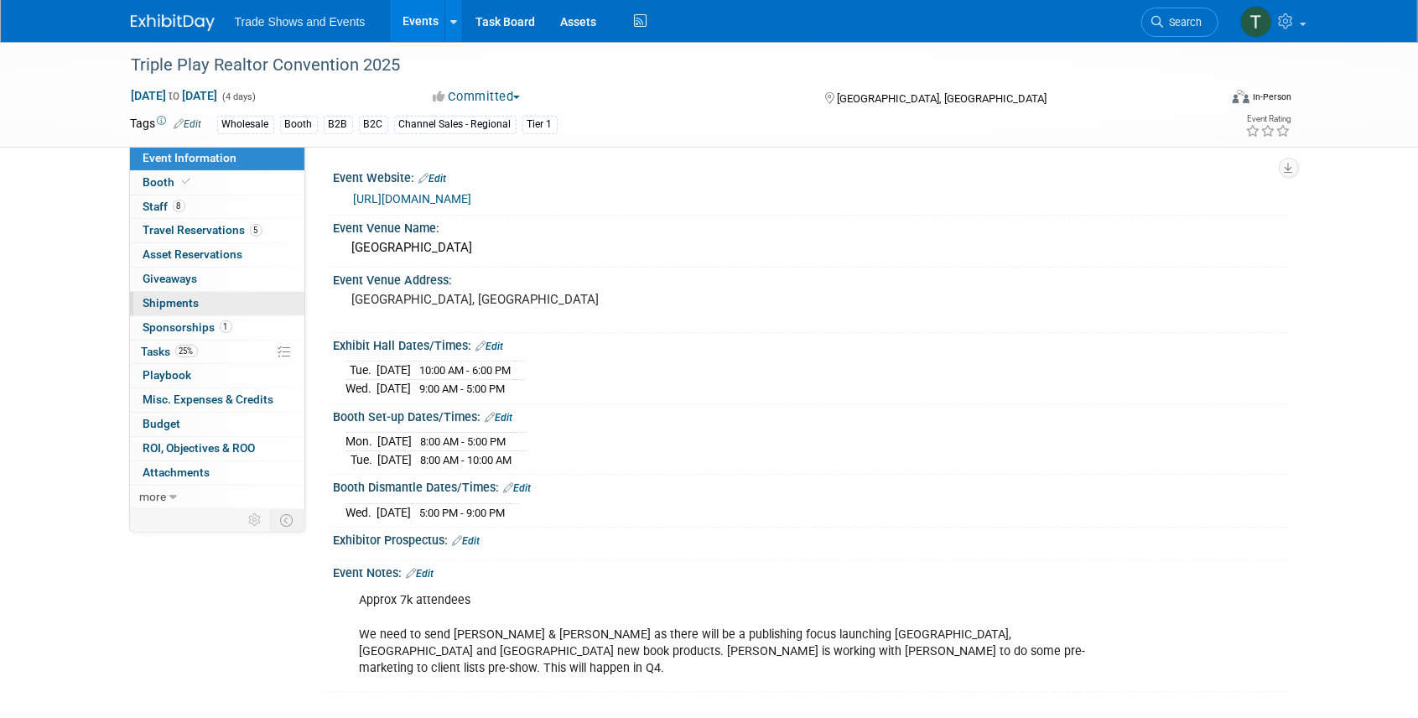
click at [173, 297] on span "Shipments 0" at bounding box center [171, 302] width 56 height 13
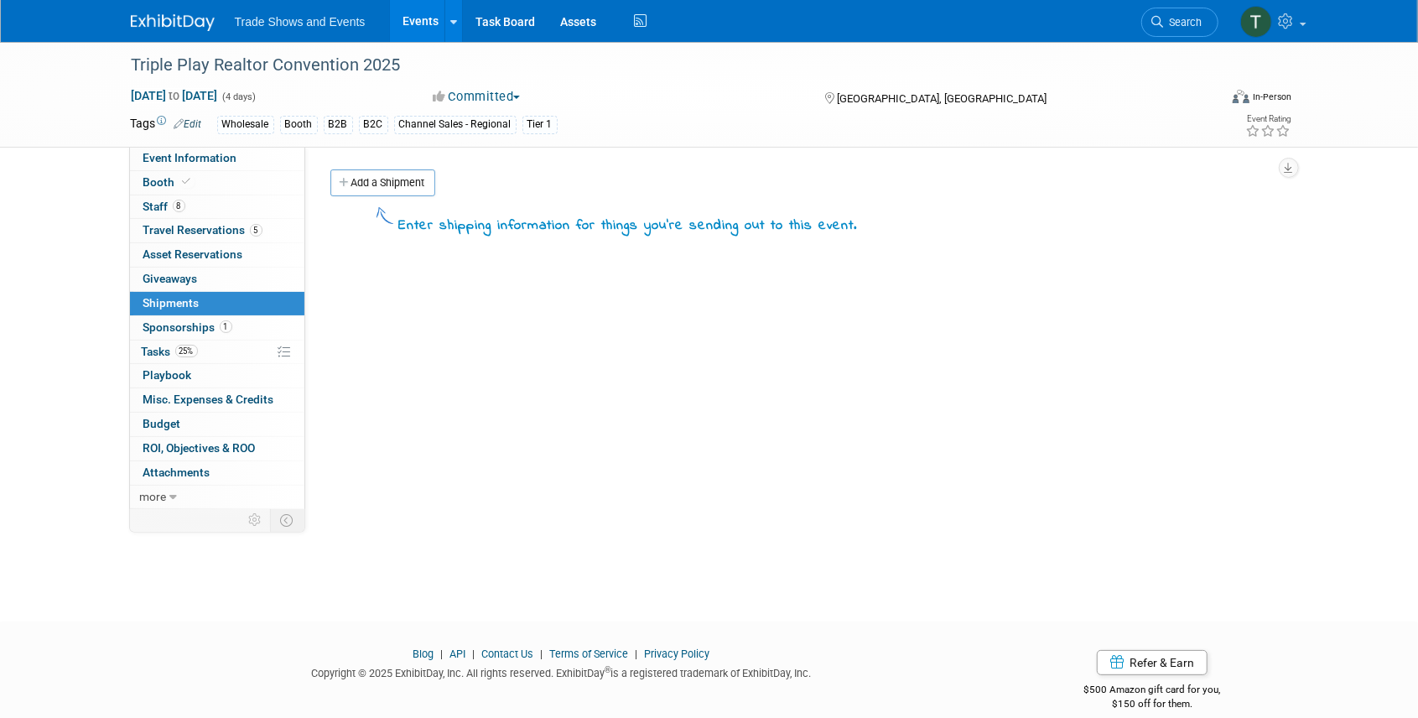
drag, startPoint x: 397, startPoint y: 175, endPoint x: 408, endPoint y: 180, distance: 11.7
click at [397, 175] on link "Add a Shipment" at bounding box center [382, 182] width 105 height 27
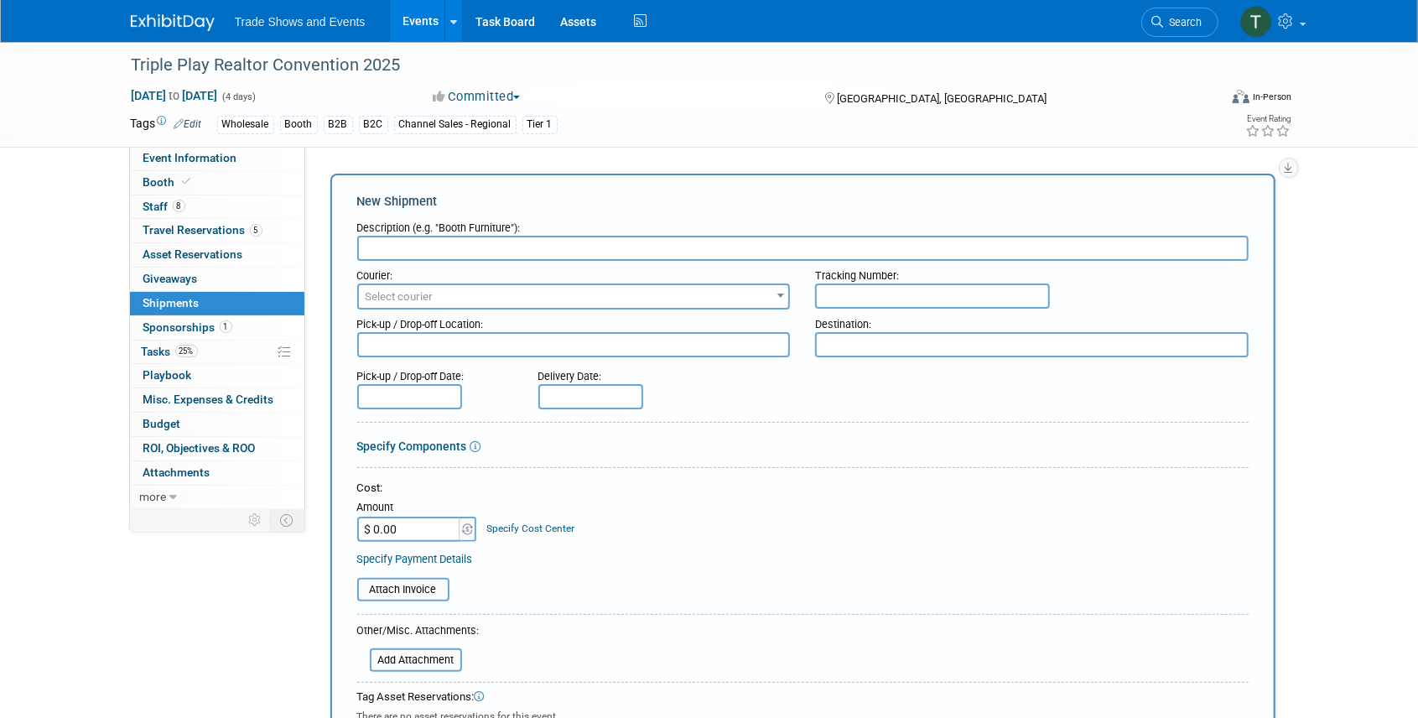
click at [408, 244] on input "text" at bounding box center [803, 248] width 892 height 25
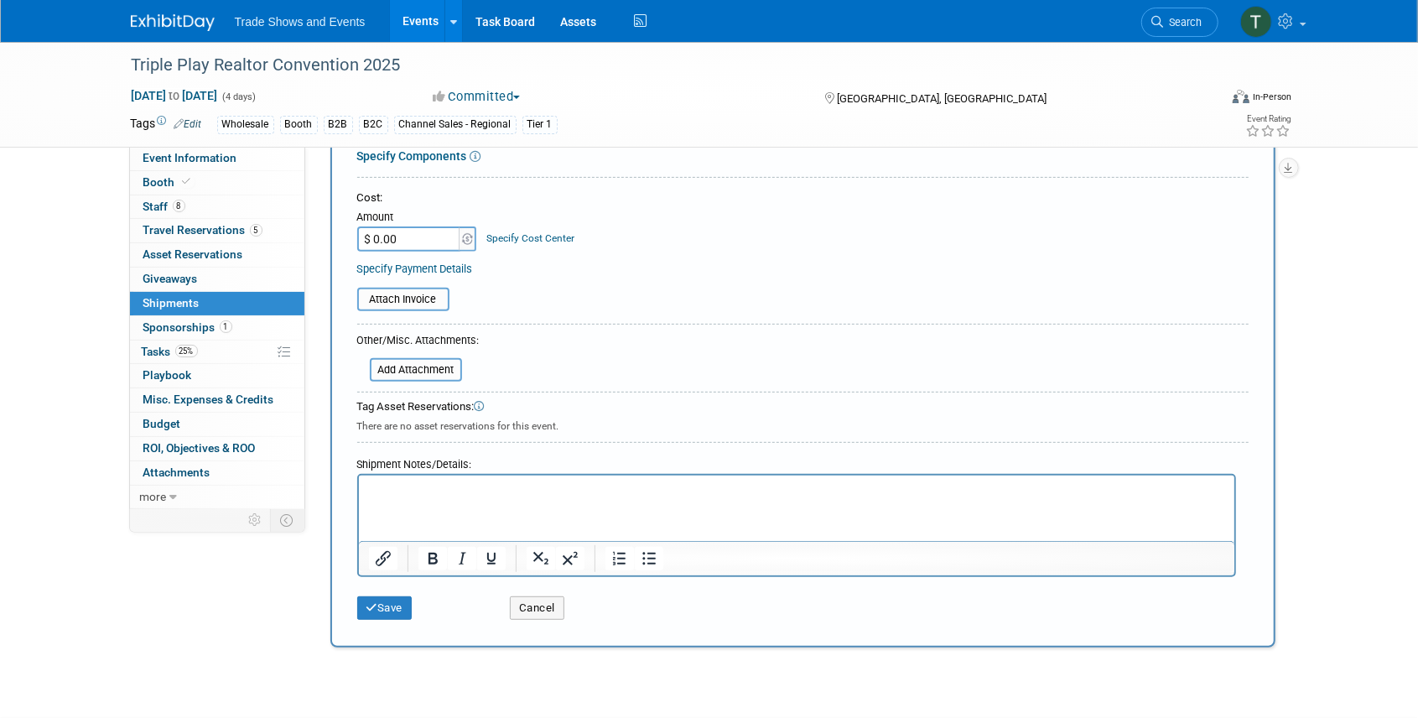
scroll to position [391, 0]
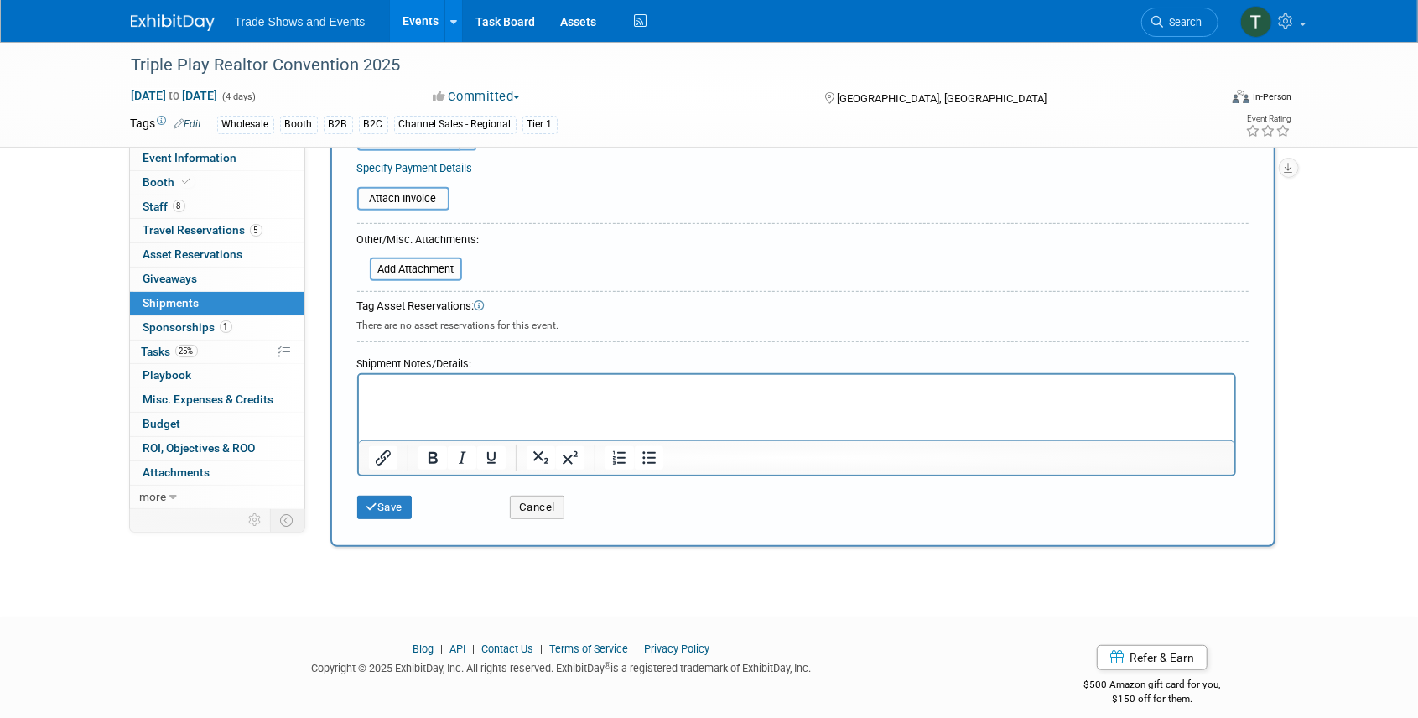
type input "Booth assets"
click at [436, 384] on p "Rich Text Area. Press ALT-0 for help." at bounding box center [796, 390] width 856 height 17
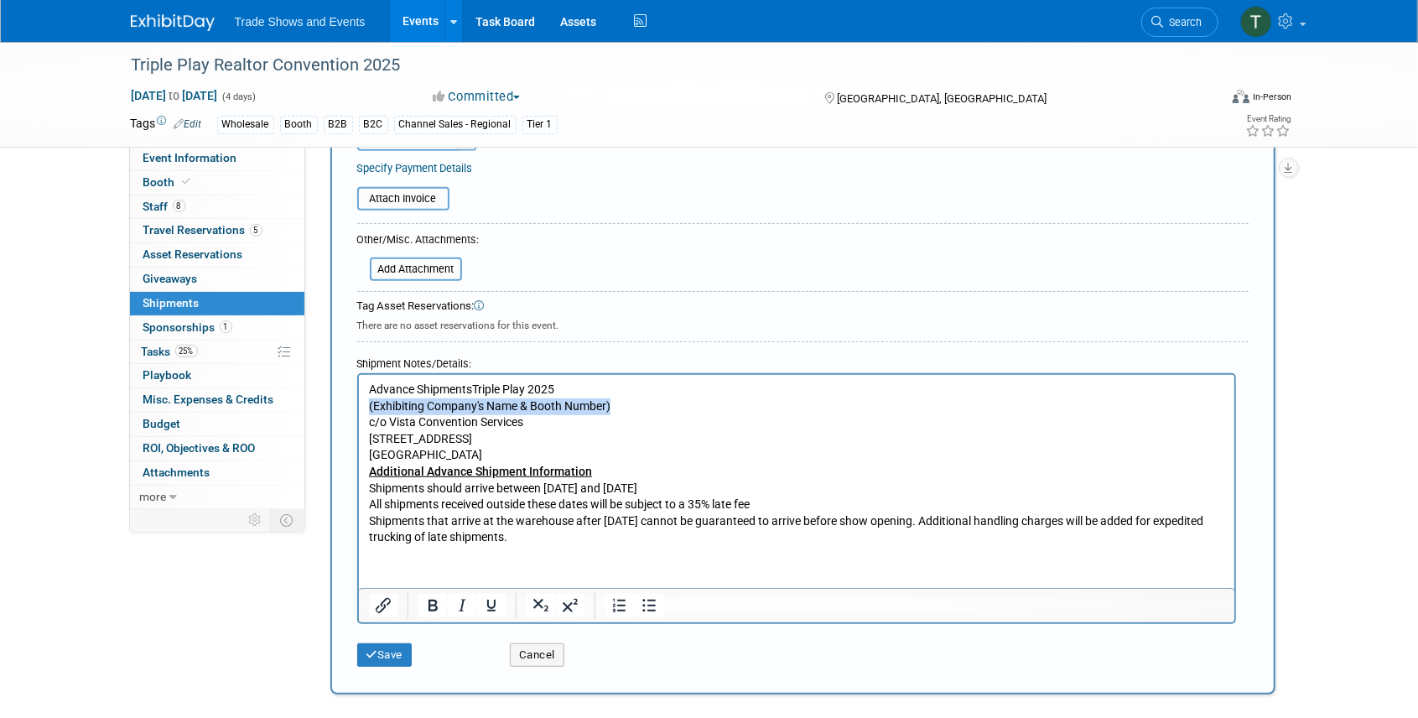
drag, startPoint x: 367, startPoint y: 405, endPoint x: 648, endPoint y: 406, distance: 280.2
click at [648, 406] on body "Advance ShipmentsTriple Play 2025 (Exhibiting Company's Name & Booth Number) c/…" at bounding box center [796, 464] width 858 height 164
drag, startPoint x: 372, startPoint y: 474, endPoint x: 383, endPoint y: 470, distance: 12.5
click at [372, 474] on b "Additional Advance Shipment Information" at bounding box center [479, 471] width 223 height 13
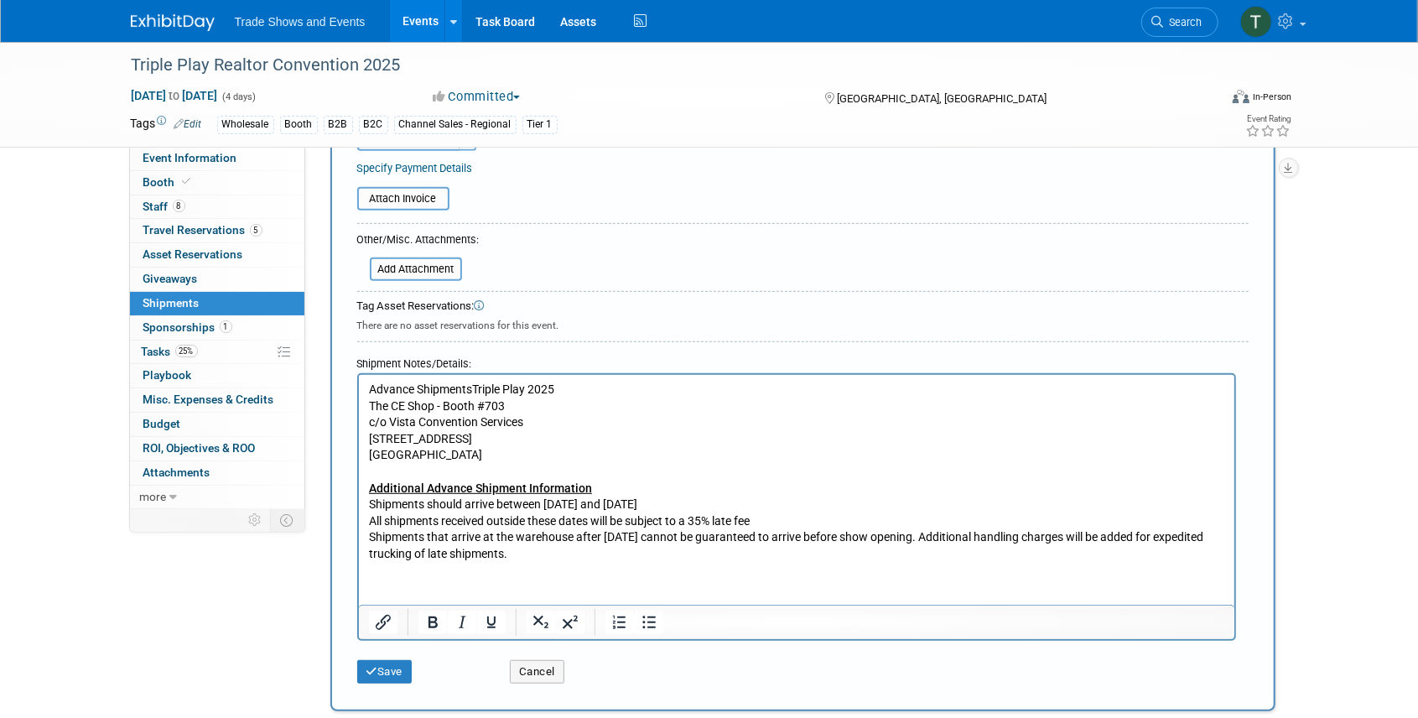
drag, startPoint x: 545, startPoint y: 506, endPoint x: 861, endPoint y: 501, distance: 315.4
click at [861, 501] on p "Shipments should arrive between Monday, November 10, 2025 and Monday, December …" at bounding box center [796, 505] width 856 height 17
click at [383, 671] on button "Save" at bounding box center [384, 671] width 55 height 23
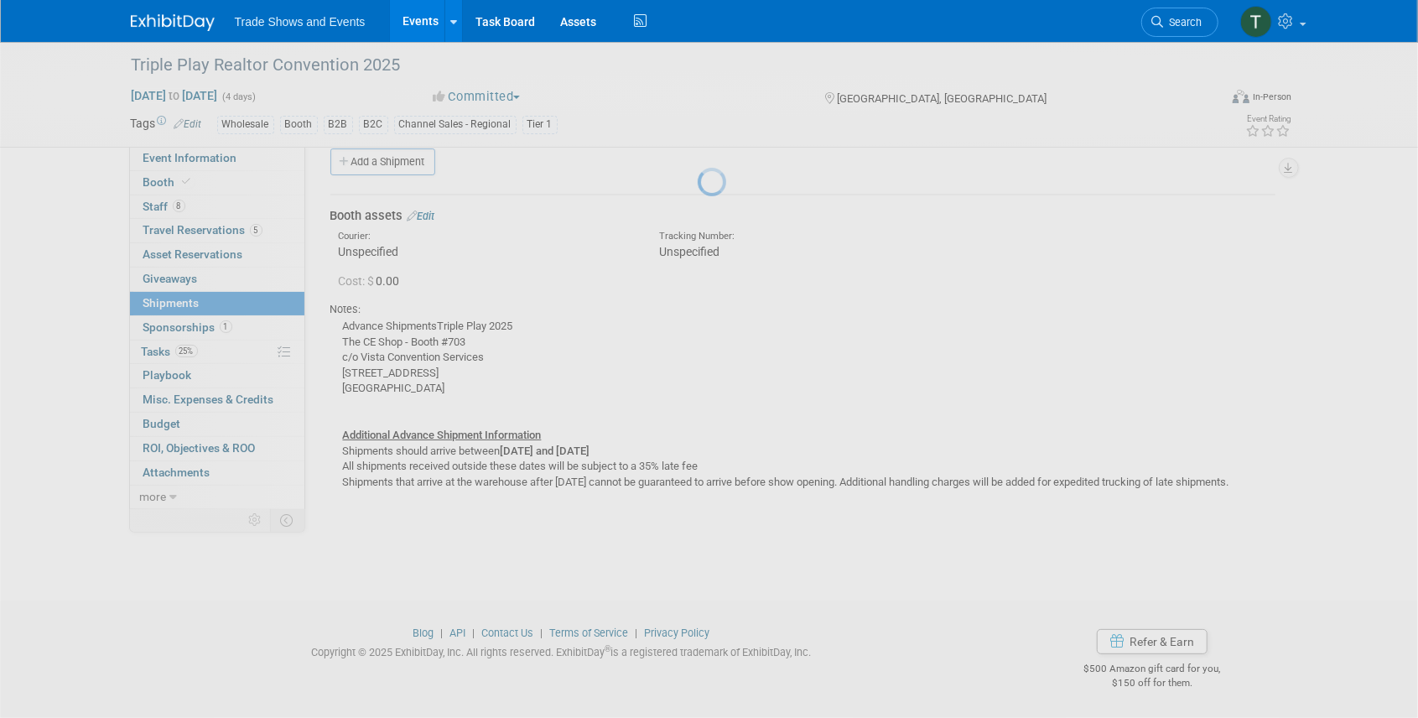
scroll to position [21, 0]
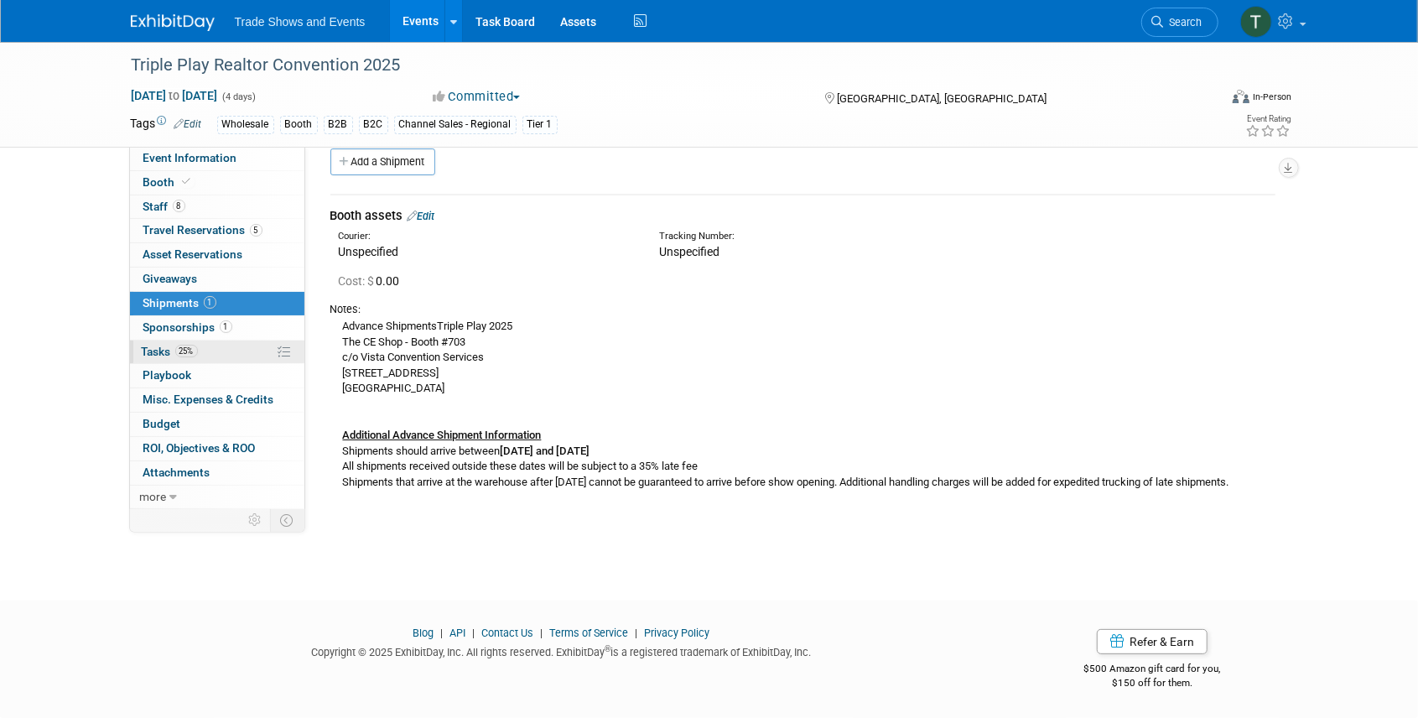
click at [160, 348] on span "Tasks 25%" at bounding box center [170, 351] width 56 height 13
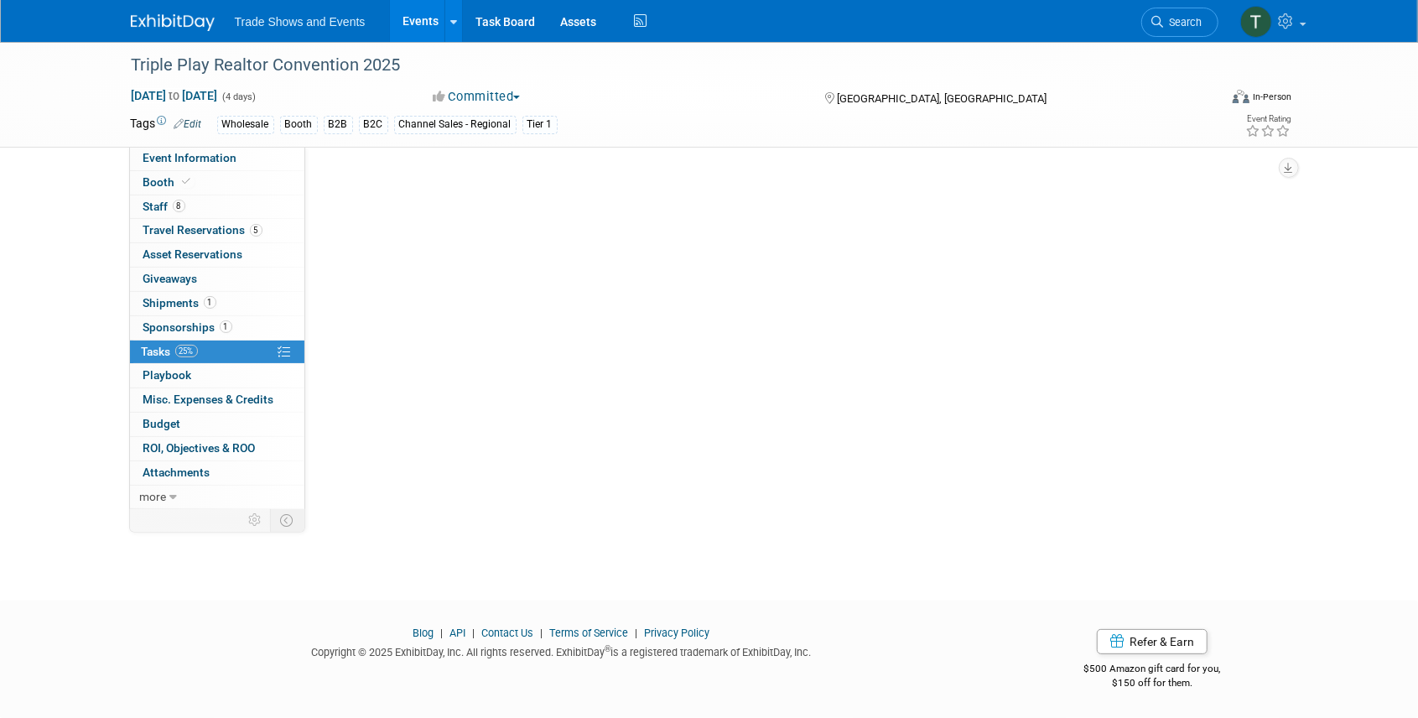
scroll to position [0, 0]
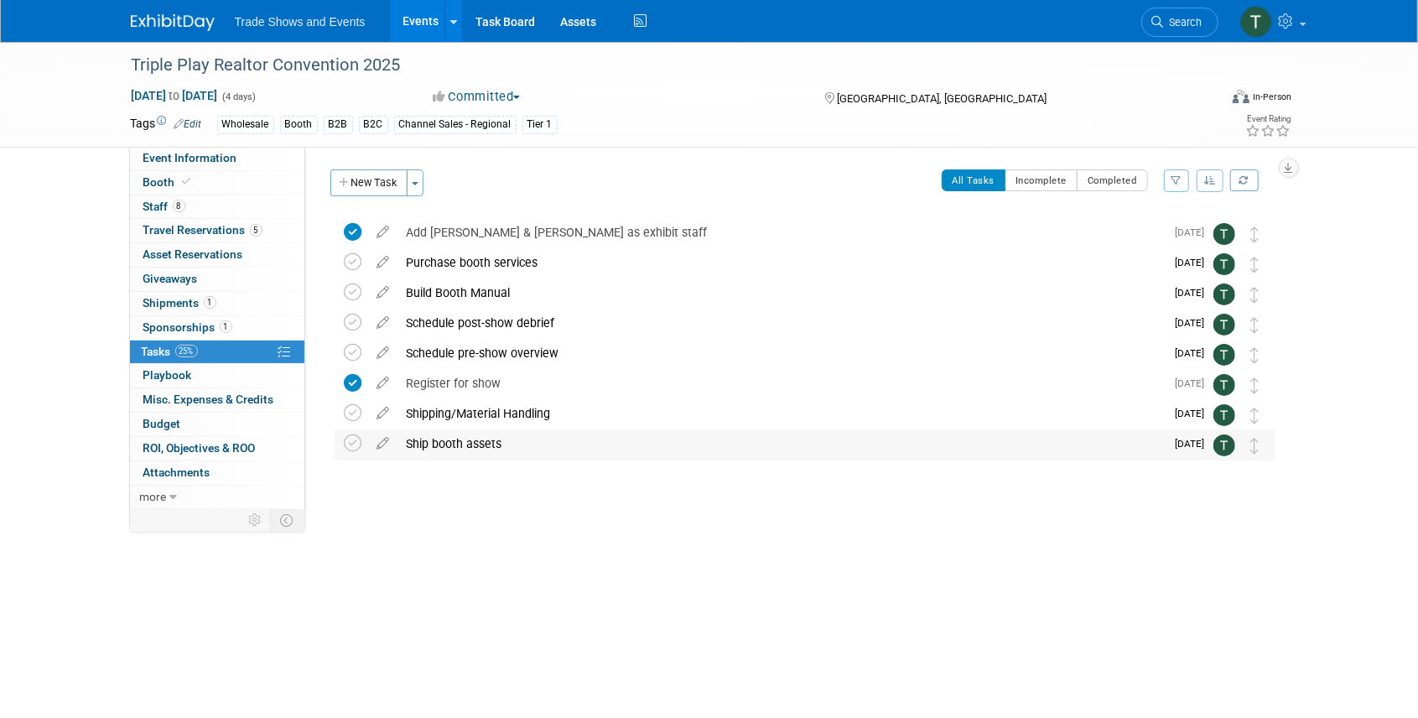
click at [452, 443] on div "Ship booth assets" at bounding box center [782, 443] width 768 height 29
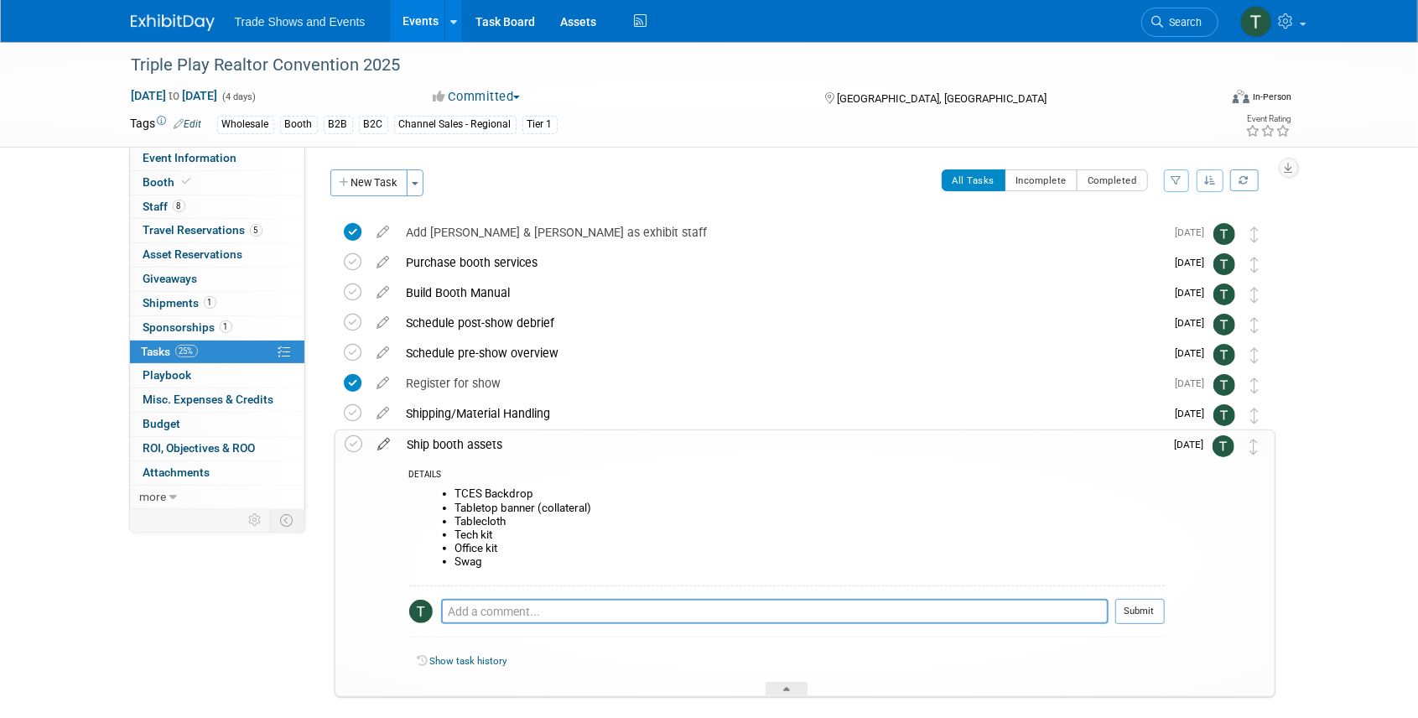
click at [383, 444] on icon at bounding box center [384, 440] width 29 height 21
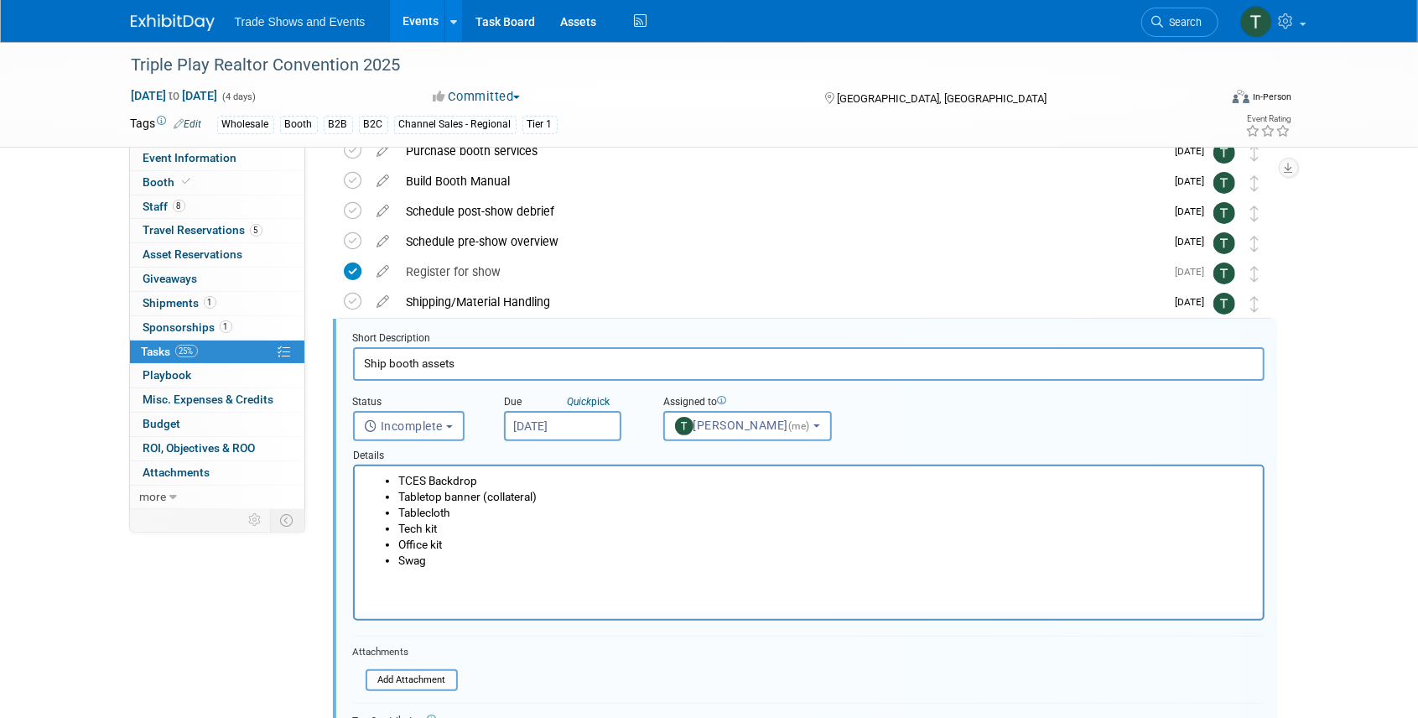
scroll to position [184, 0]
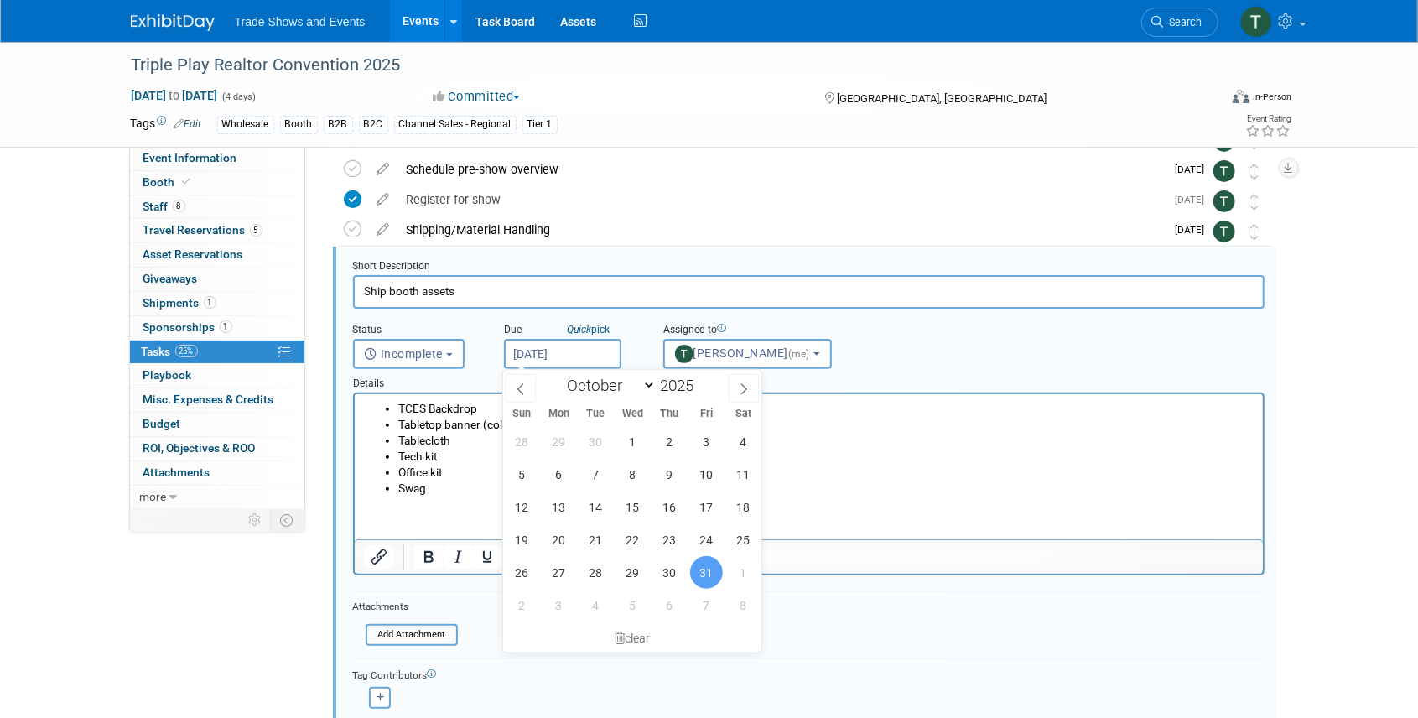
click at [547, 351] on input "Oct 31, 2025" at bounding box center [562, 354] width 117 height 30
click at [742, 392] on icon at bounding box center [744, 389] width 12 height 12
select select "10"
click at [557, 472] on span "3" at bounding box center [559, 474] width 33 height 33
type input "Nov 3, 2025"
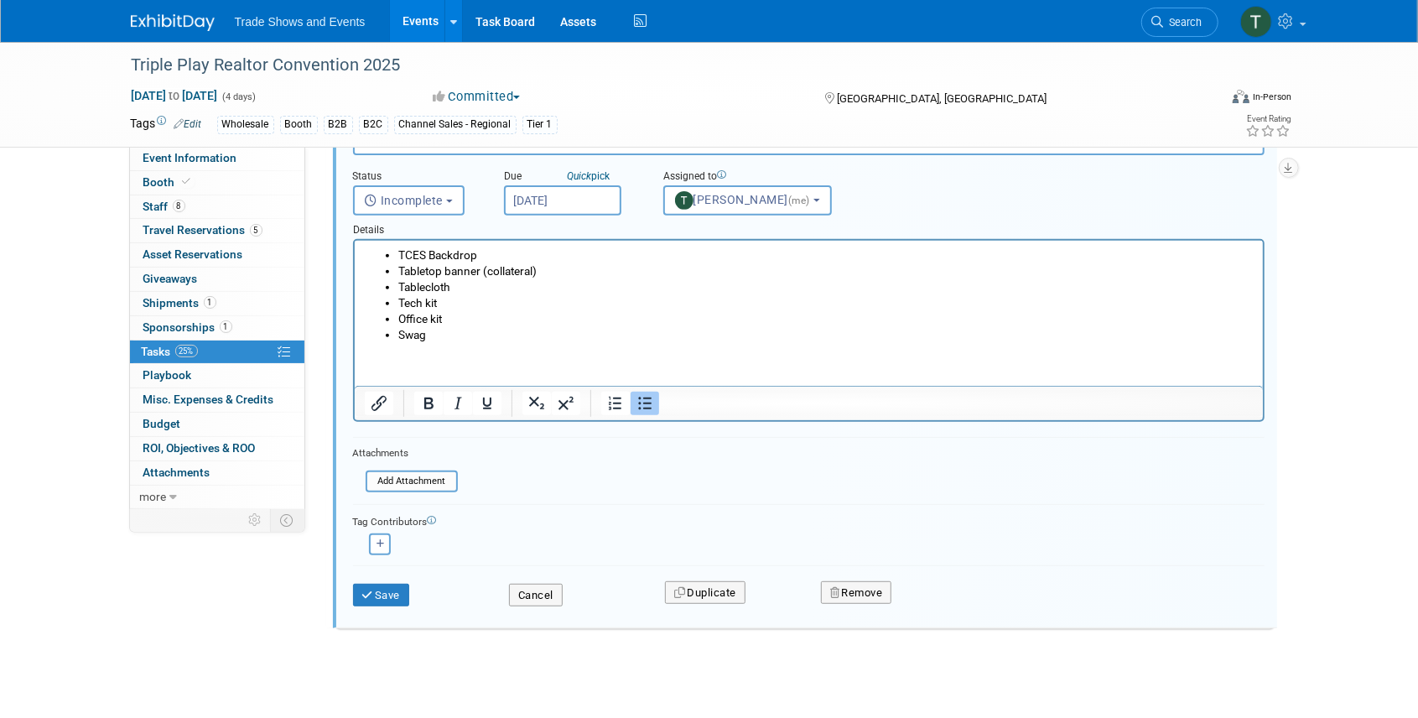
scroll to position [349, 0]
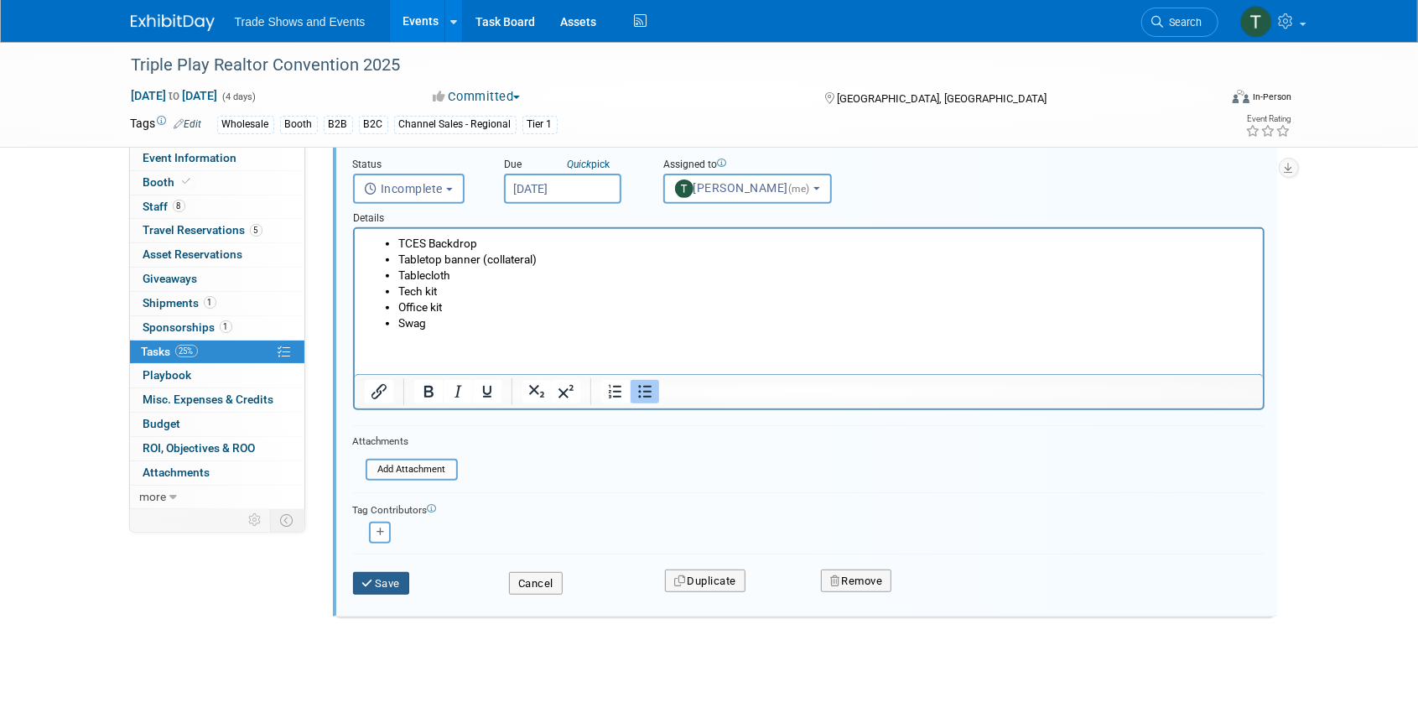
click at [384, 578] on button "Save" at bounding box center [381, 583] width 57 height 23
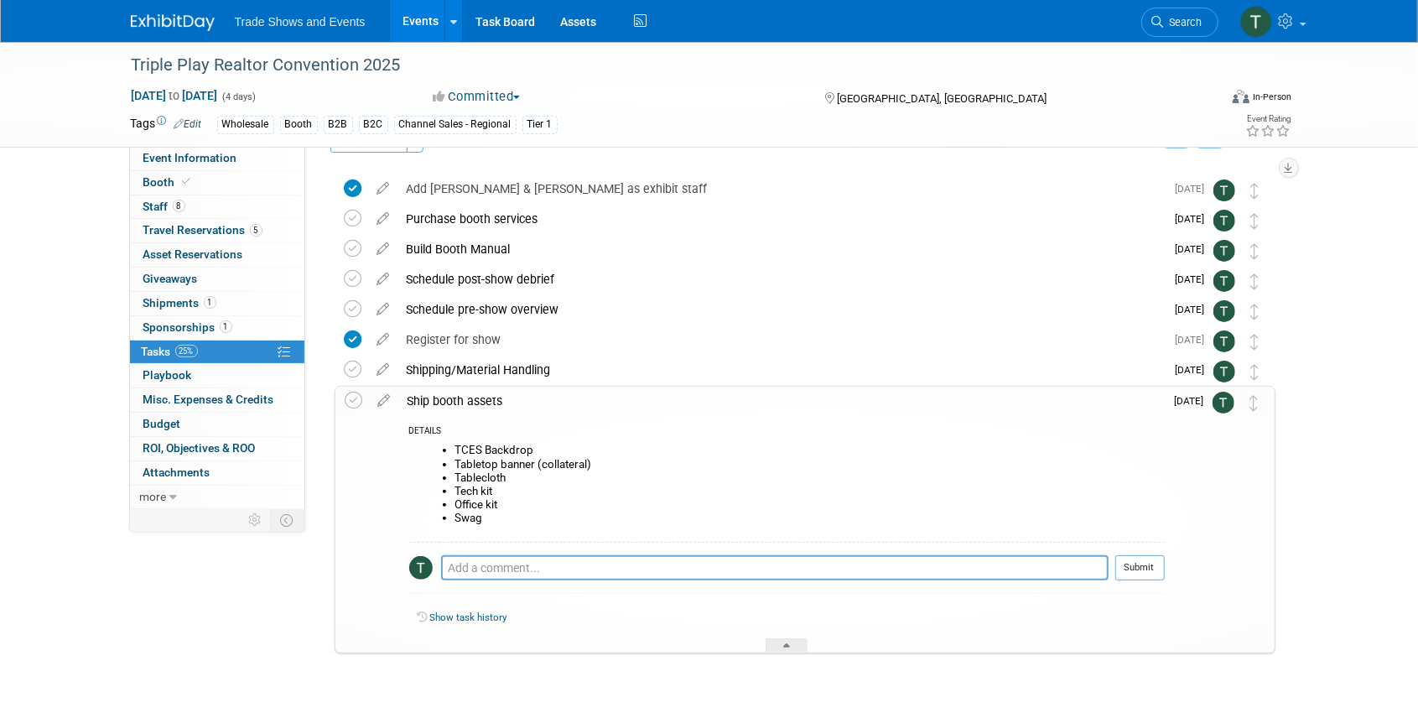
scroll to position [23, 0]
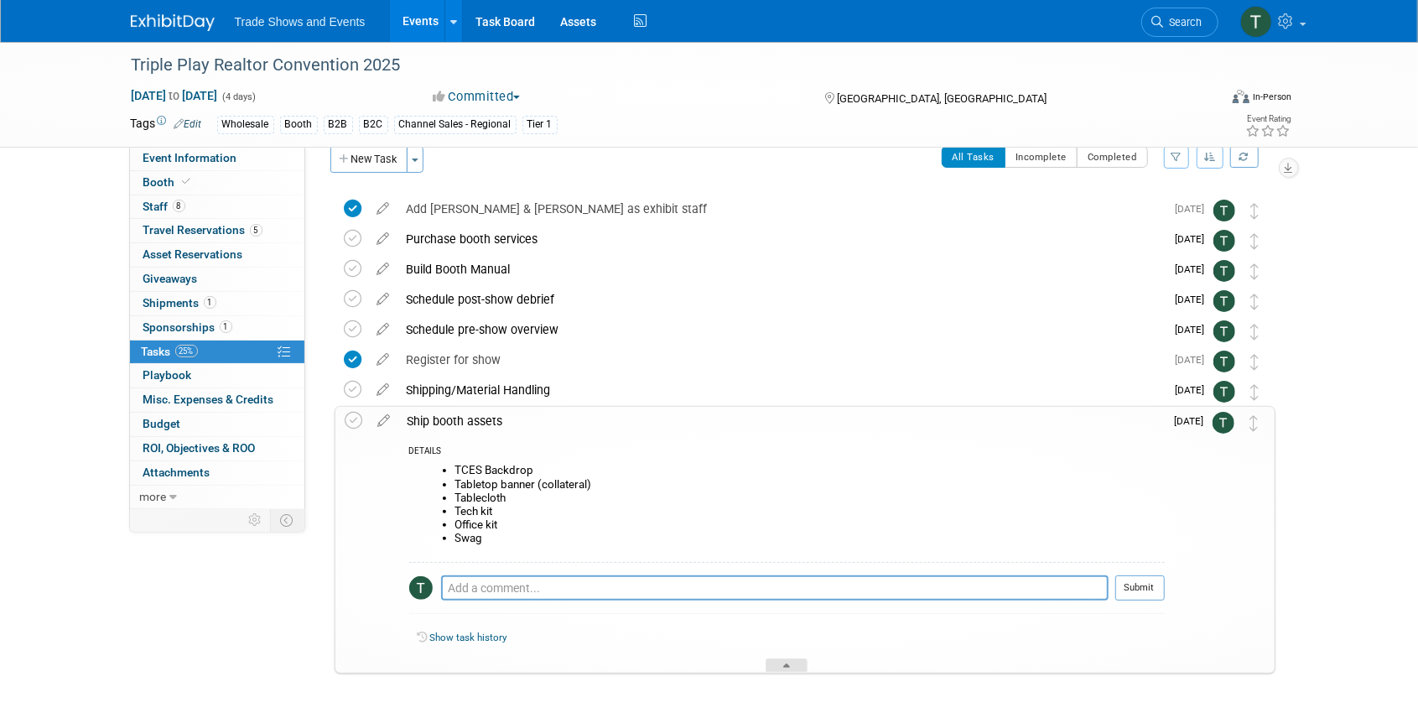
click at [784, 660] on div at bounding box center [787, 665] width 42 height 14
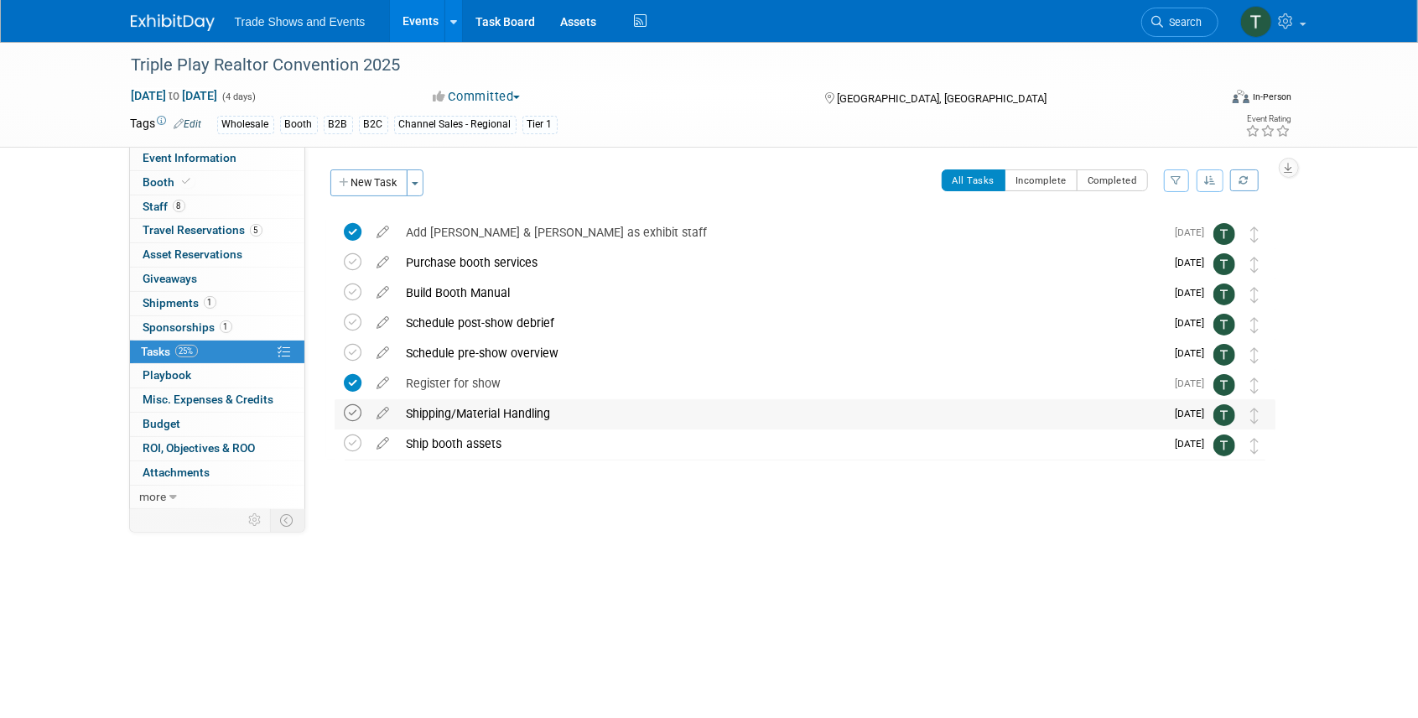
click at [352, 414] on icon at bounding box center [354, 413] width 18 height 18
click at [379, 261] on icon at bounding box center [383, 258] width 29 height 21
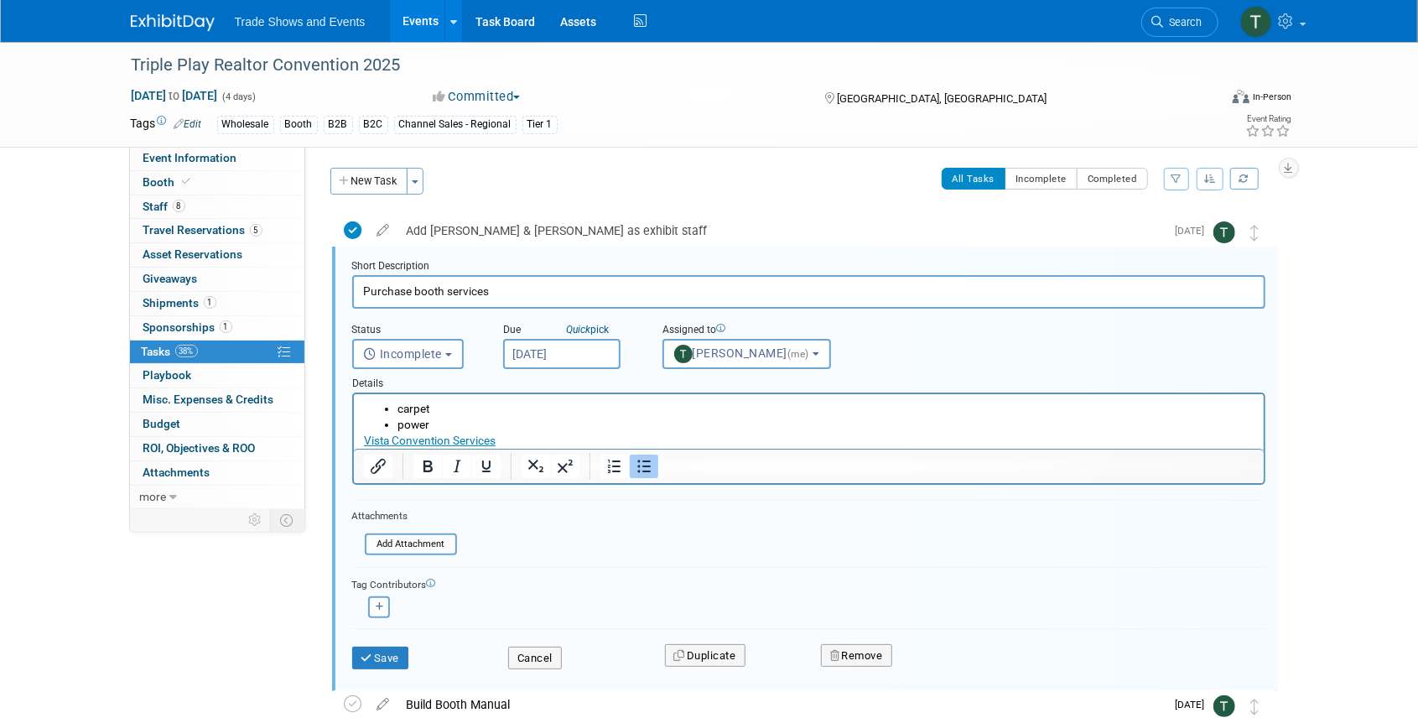
scroll to position [2, 0]
drag, startPoint x: 441, startPoint y: 412, endPoint x: 874, endPoint y: 748, distance: 548.2
click at [353, 408] on html "carpet power Vista Convention Services" at bounding box center [808, 421] width 910 height 55
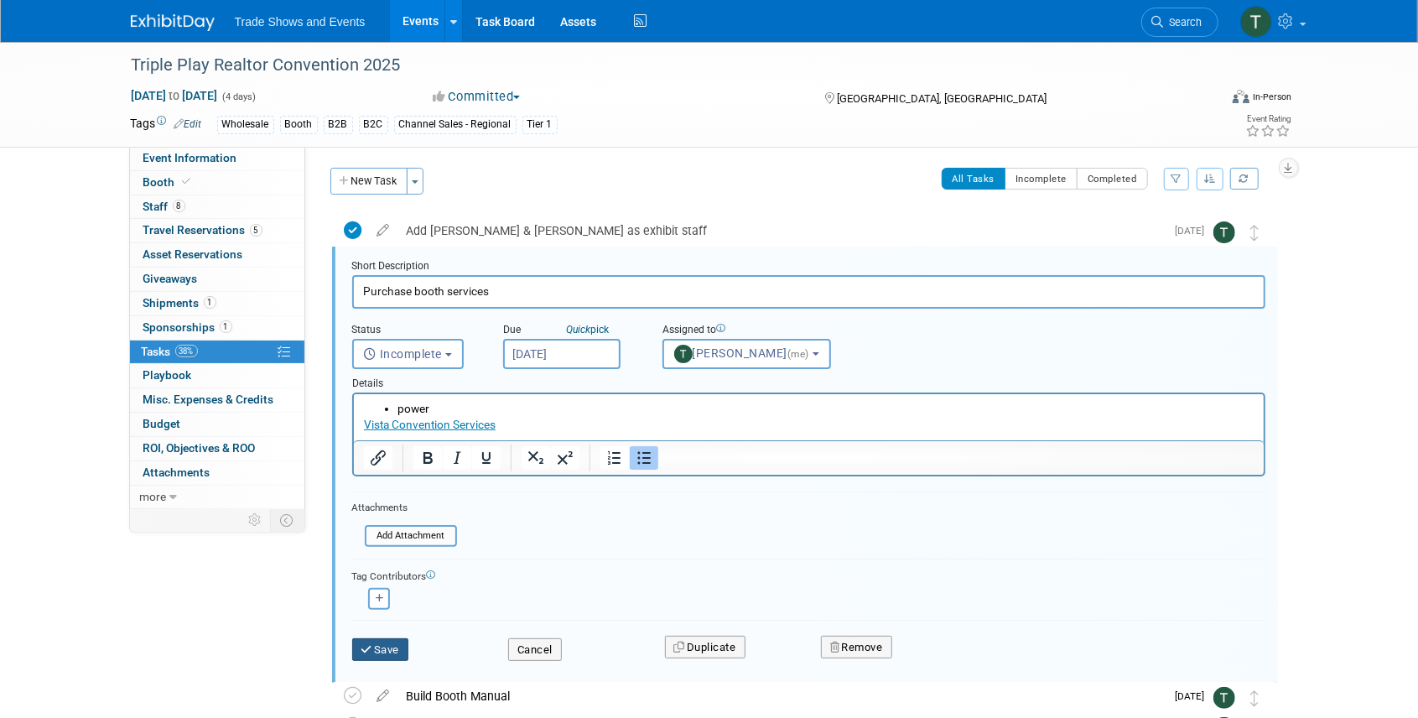
click at [397, 643] on button "Save" at bounding box center [380, 649] width 57 height 23
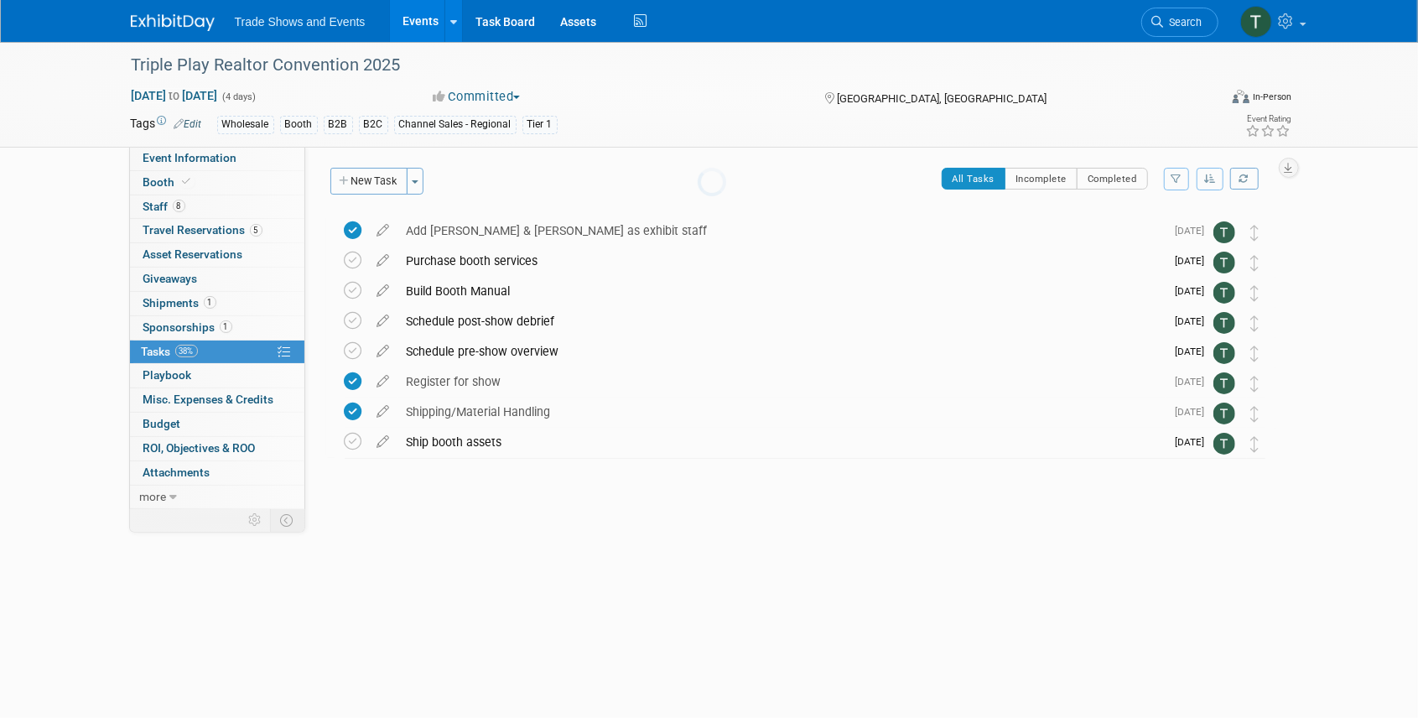
scroll to position [0, 0]
click at [382, 262] on icon at bounding box center [383, 258] width 29 height 21
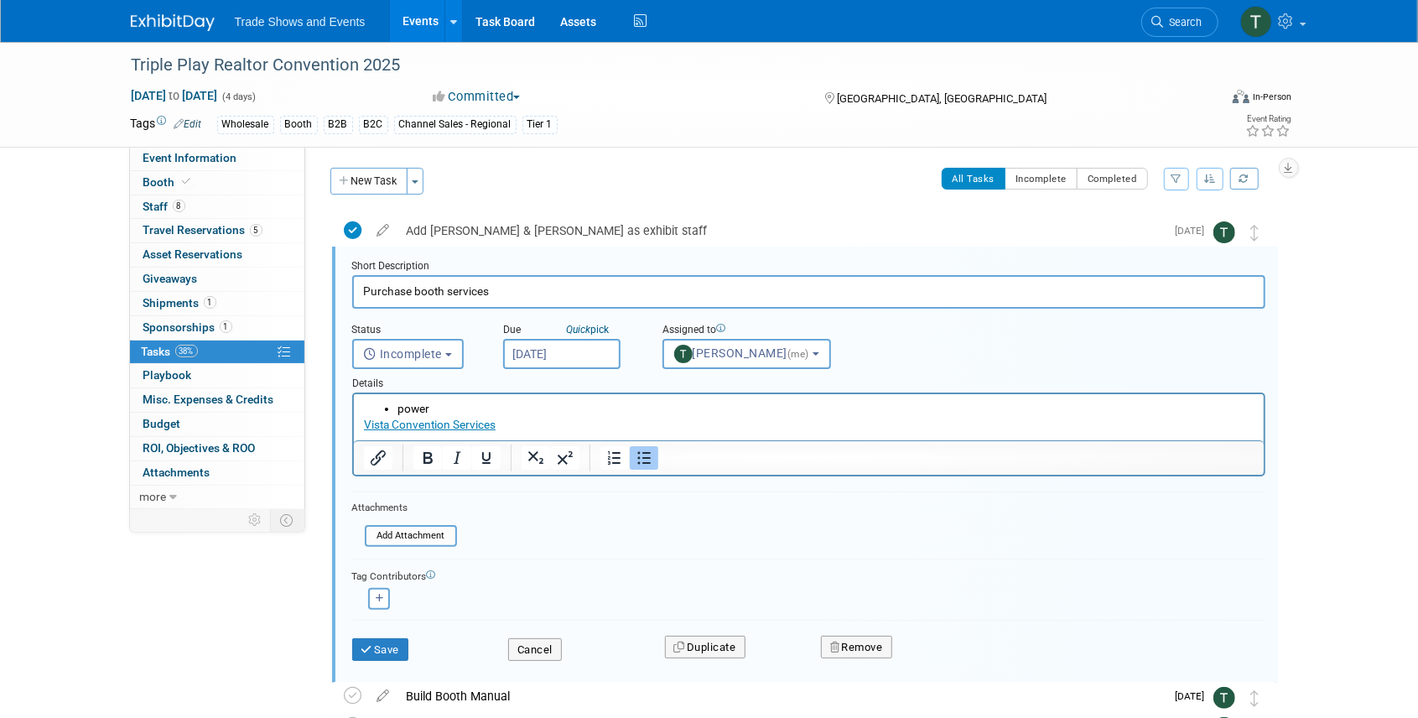
scroll to position [2, 0]
click at [580, 347] on input "Oct 3, 2025" at bounding box center [561, 354] width 117 height 30
click at [391, 640] on button "Save" at bounding box center [380, 649] width 57 height 23
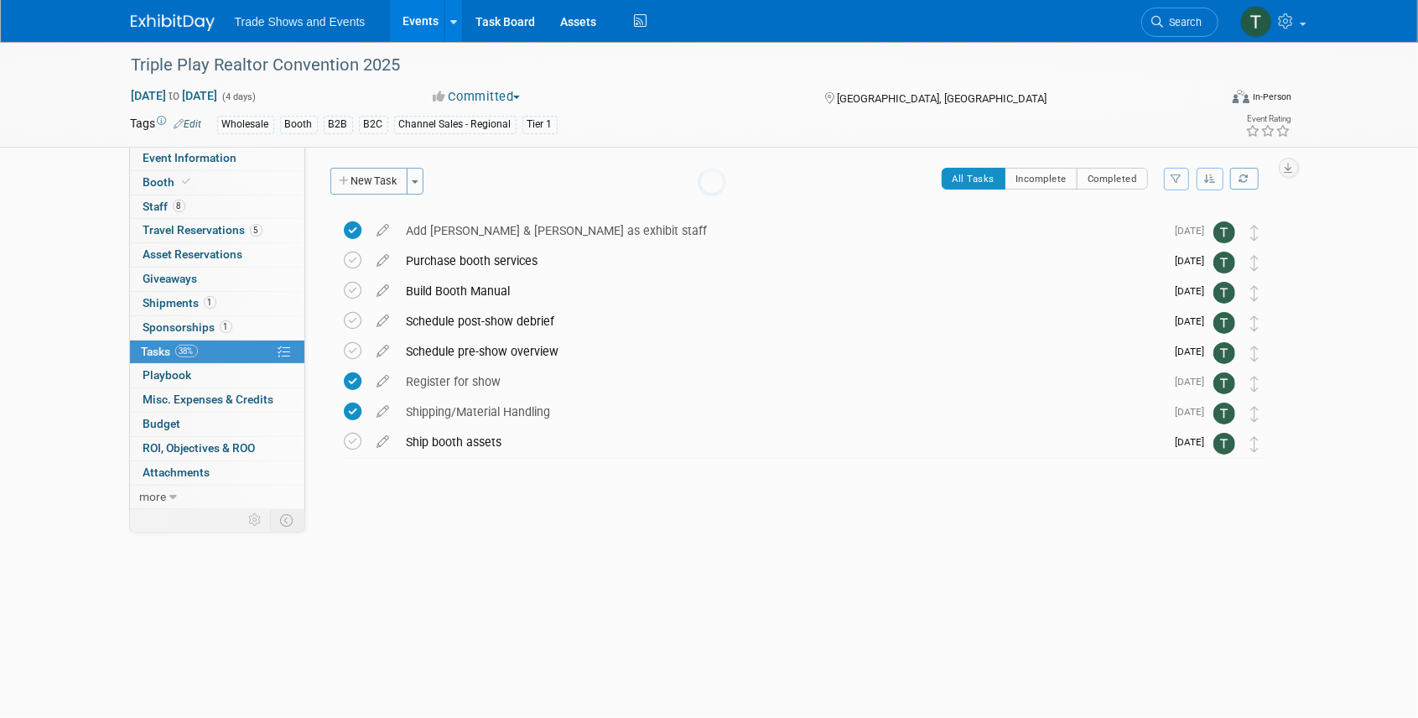
scroll to position [0, 0]
